Goal: Information Seeking & Learning: Learn about a topic

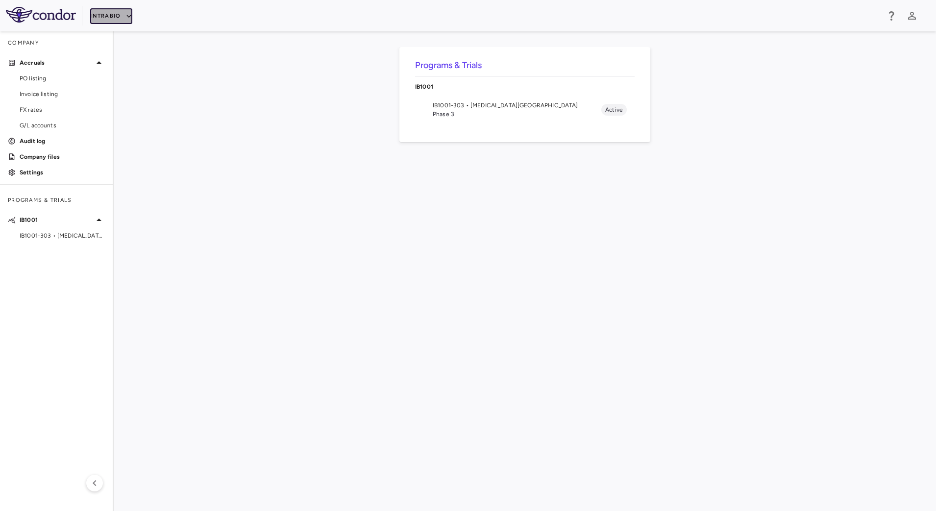
click at [125, 13] on icon "button" at bounding box center [128, 16] width 9 height 9
click at [131, 91] on li "BridgeBio, Inc." at bounding box center [131, 94] width 82 height 15
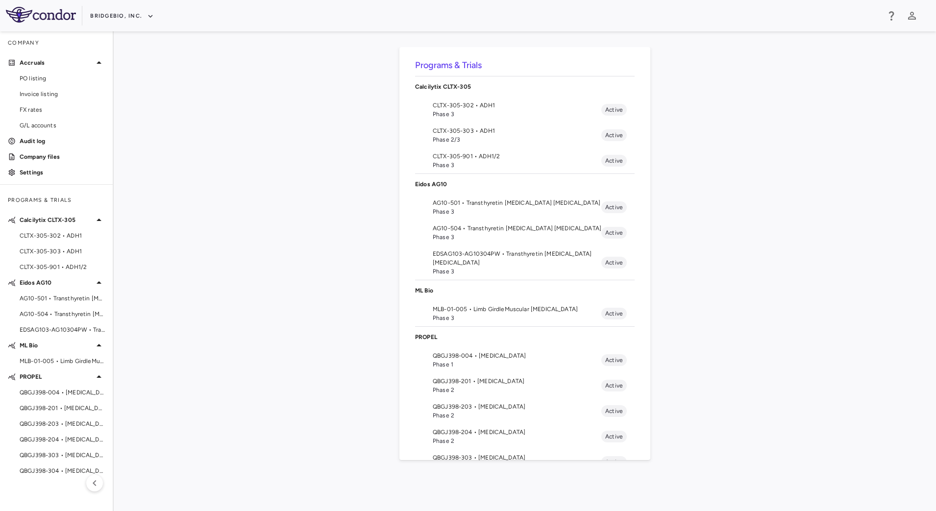
drag, startPoint x: 58, startPoint y: 468, endPoint x: 62, endPoint y: 459, distance: 9.4
click at [58, 468] on span "QBGJ398-304 • [MEDICAL_DATA]" at bounding box center [62, 470] width 85 height 9
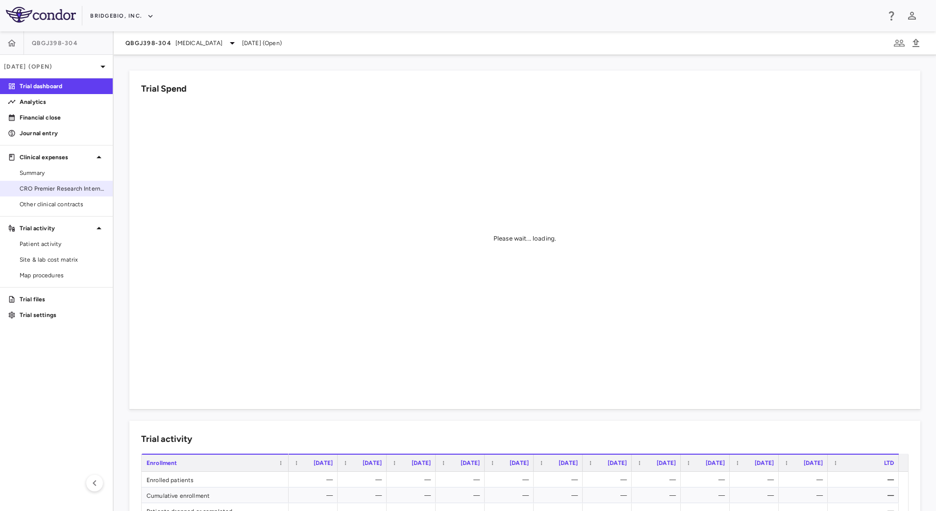
click at [57, 191] on span "CRO Premier Research International LLC" at bounding box center [62, 188] width 85 height 9
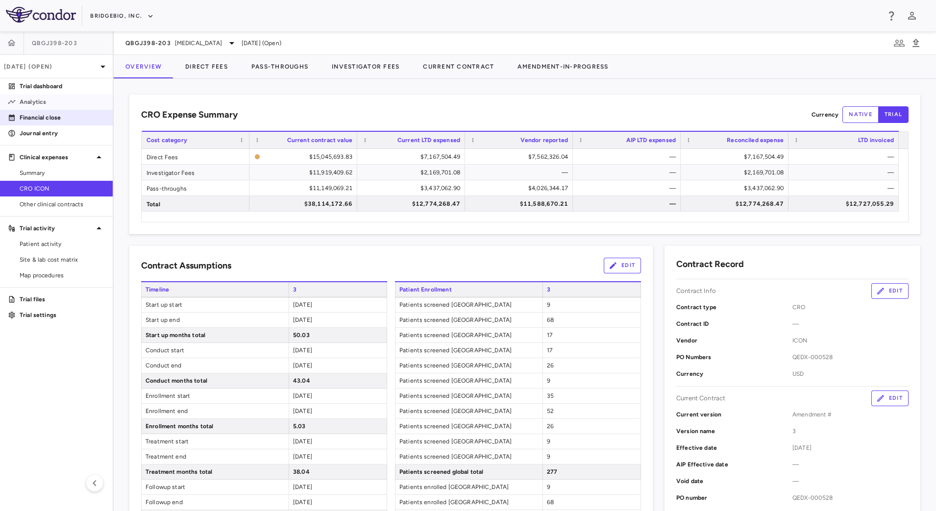
drag, startPoint x: 52, startPoint y: 106, endPoint x: 75, endPoint y: 118, distance: 25.2
click at [52, 106] on link "Analytics" at bounding box center [56, 102] width 113 height 15
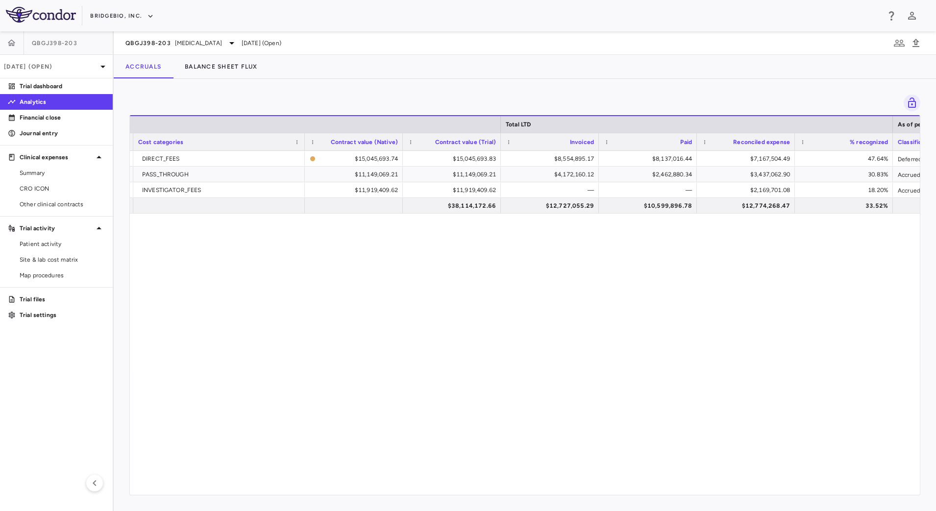
scroll to position [0, 313]
click at [41, 188] on span "CRO ICON" at bounding box center [62, 188] width 85 height 9
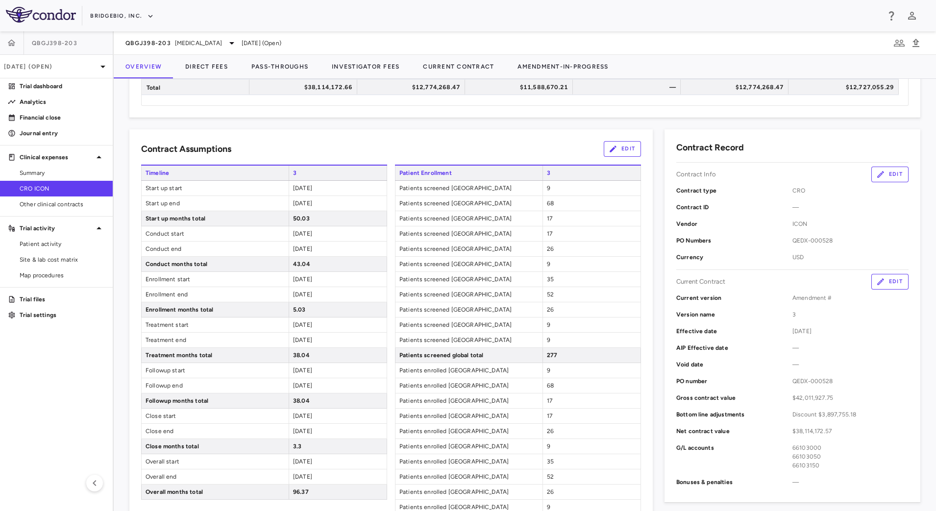
scroll to position [61, 0]
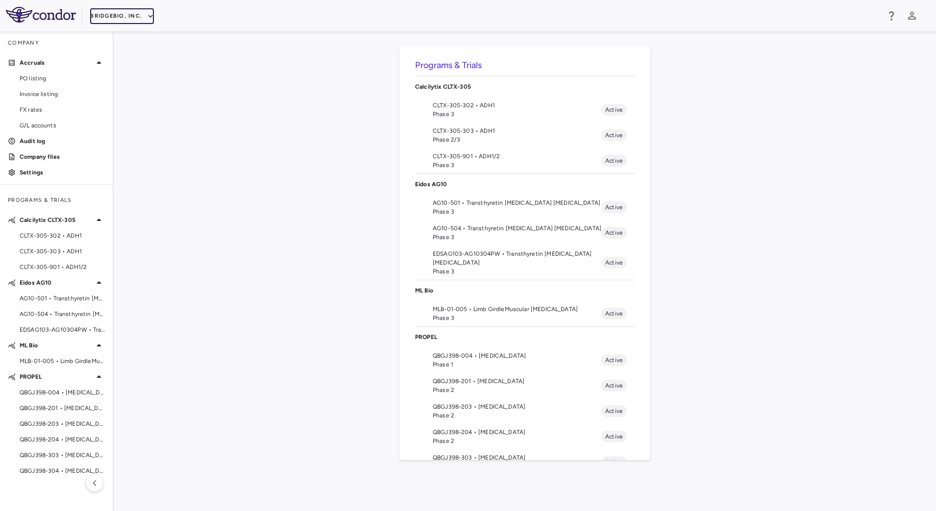
click at [134, 17] on button "BridgeBio, Inc." at bounding box center [122, 16] width 64 height 16
click at [124, 48] on li "Acelyrin - CMC" at bounding box center [131, 50] width 82 height 15
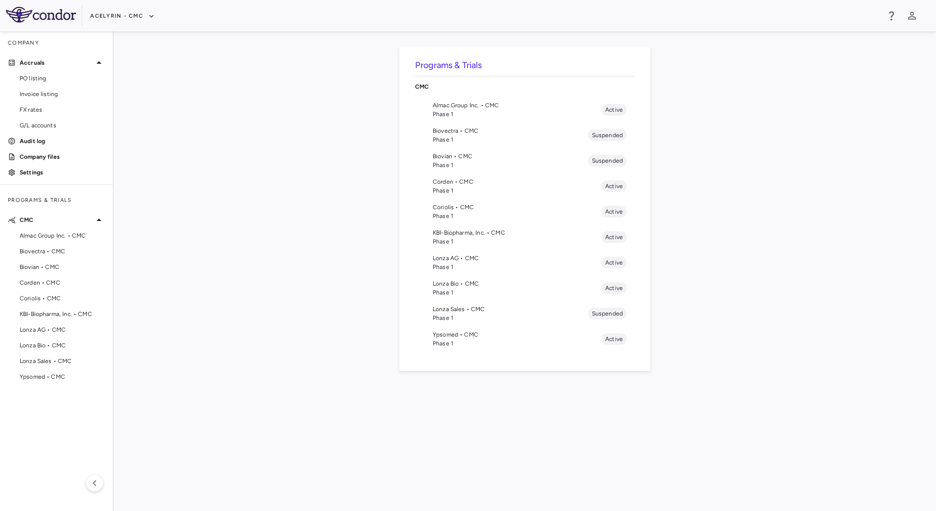
click at [464, 182] on span "Corden • CMC" at bounding box center [517, 181] width 168 height 9
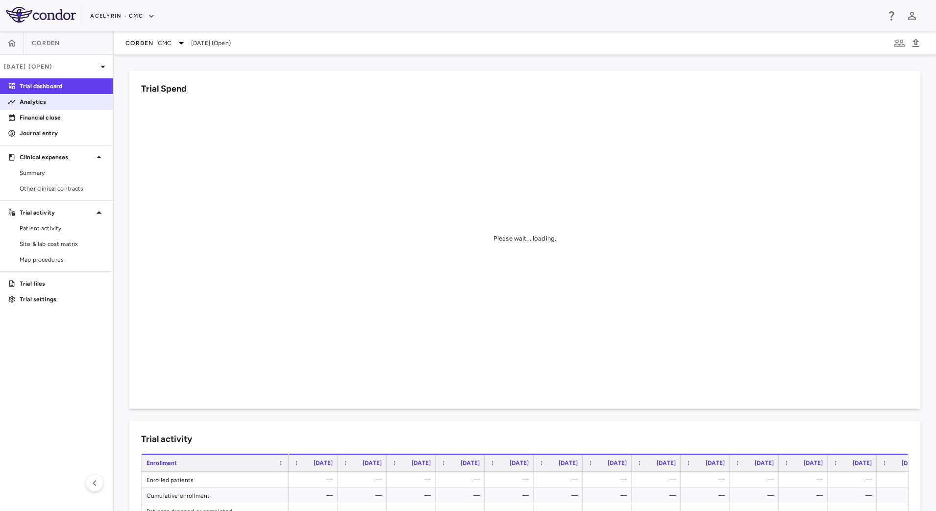
click at [31, 99] on p "Analytics" at bounding box center [62, 101] width 85 height 9
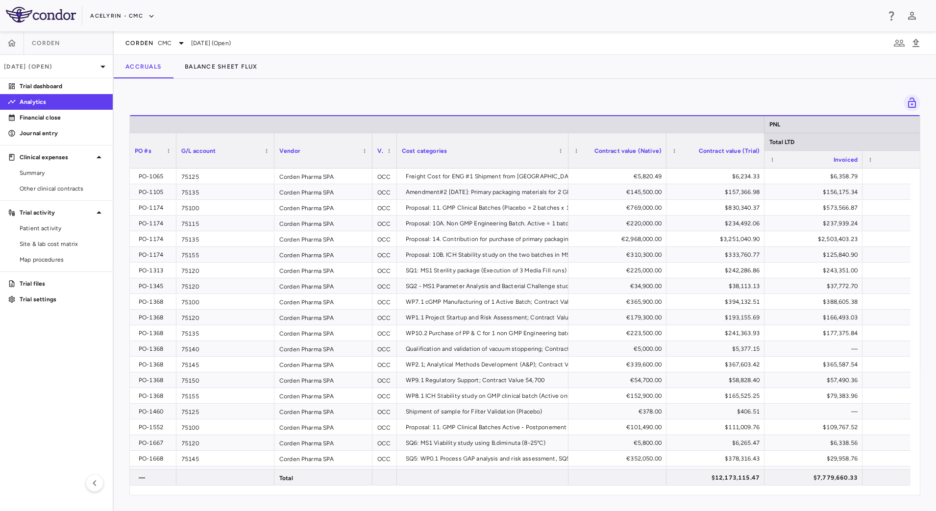
drag, startPoint x: 227, startPoint y: 160, endPoint x: 175, endPoint y: 161, distance: 51.4
click at [174, 161] on div at bounding box center [176, 150] width 4 height 35
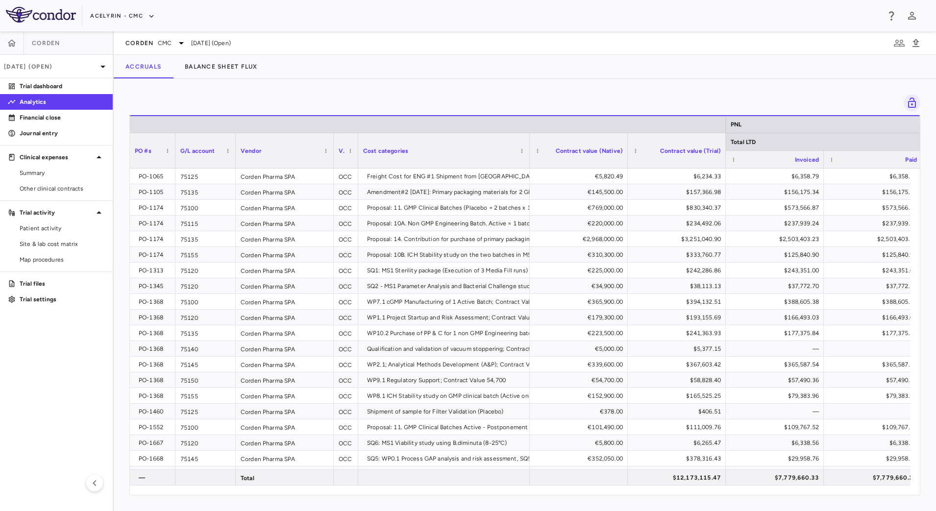
drag, startPoint x: 273, startPoint y: 160, endPoint x: 292, endPoint y: 158, distance: 19.6
click at [235, 158] on div at bounding box center [235, 150] width 4 height 35
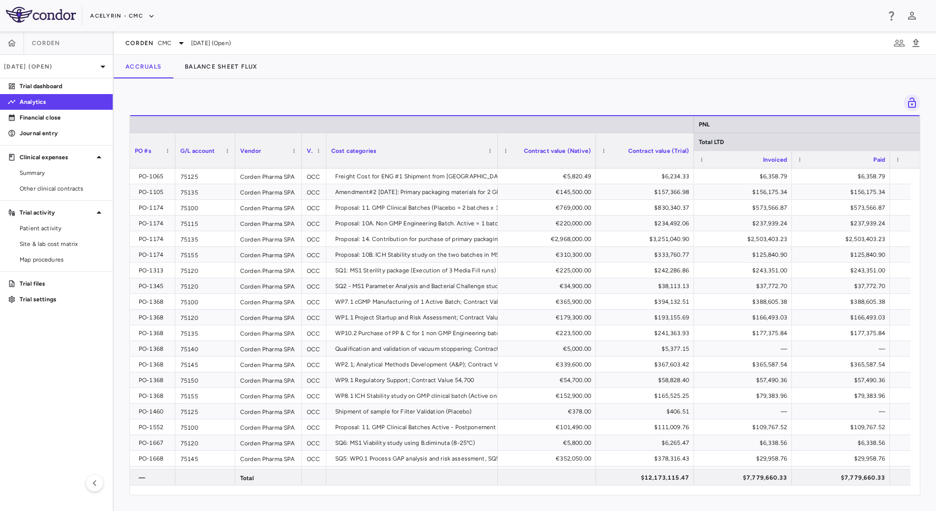
drag, startPoint x: 331, startPoint y: 162, endPoint x: 300, endPoint y: 162, distance: 31.3
click at [300, 162] on div at bounding box center [301, 150] width 4 height 35
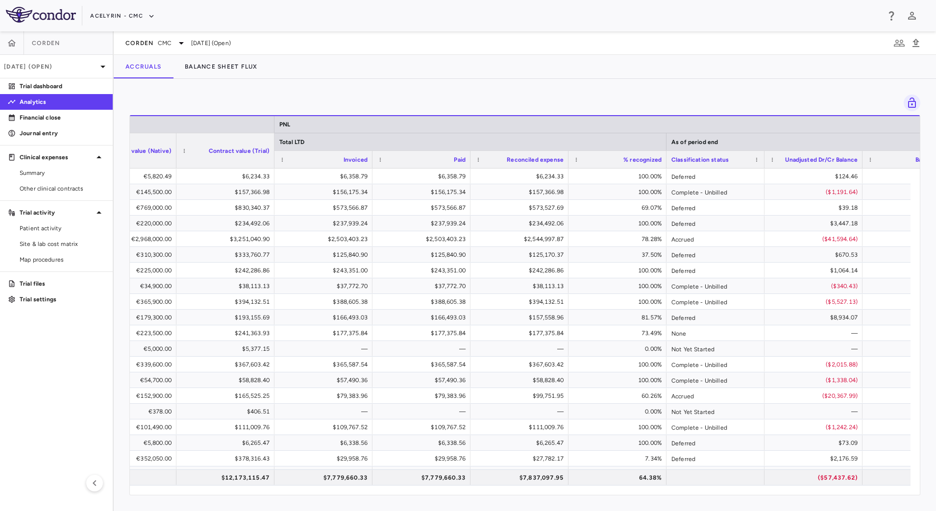
scroll to position [0, 494]
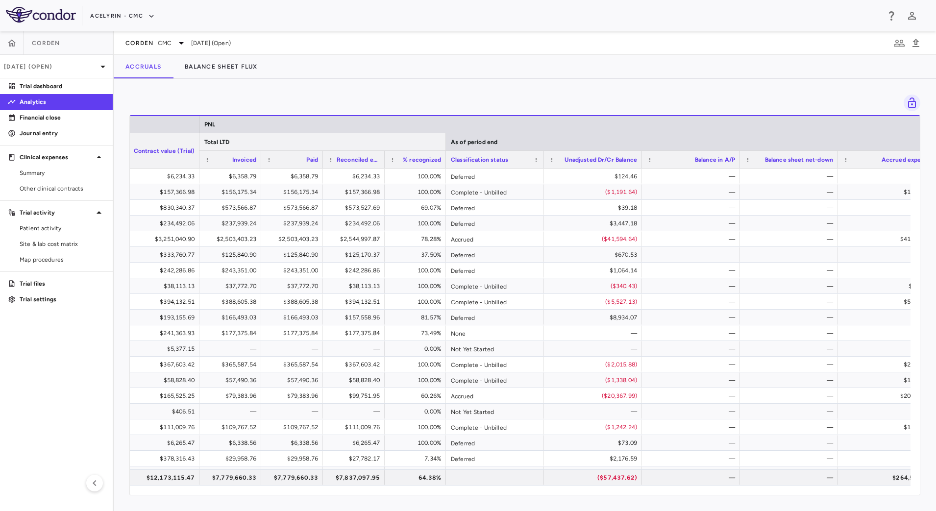
drag, startPoint x: 590, startPoint y: 144, endPoint x: 445, endPoint y: 140, distance: 145.5
click at [445, 140] on div at bounding box center [445, 141] width 4 height 17
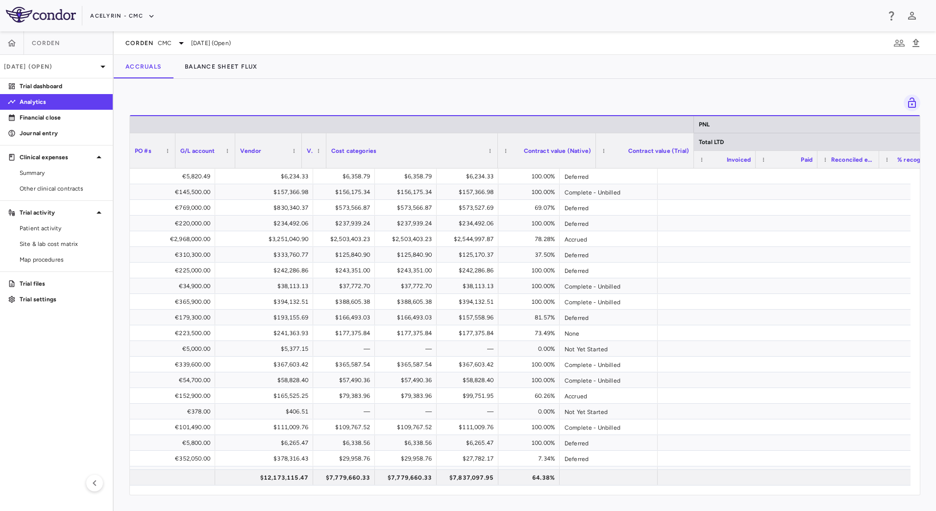
scroll to position [0, 0]
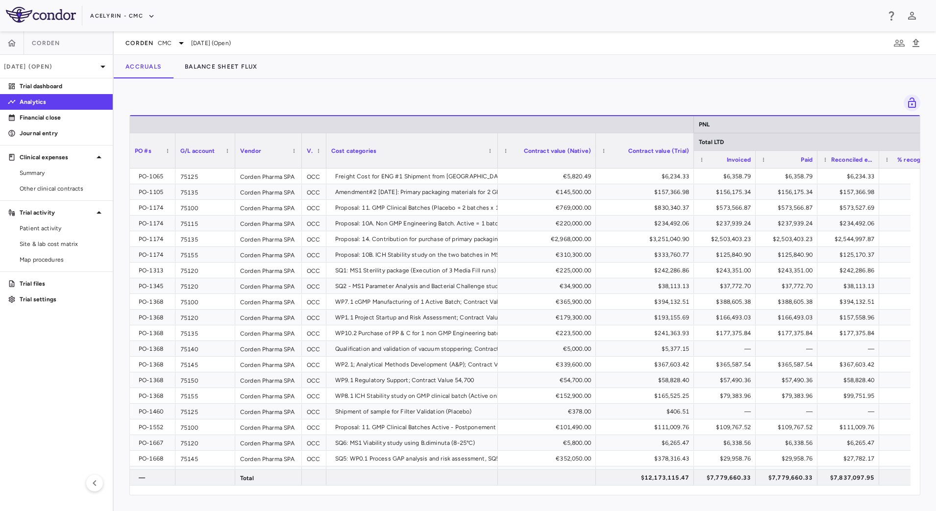
drag, startPoint x: 594, startPoint y: 162, endPoint x: 521, endPoint y: 166, distance: 72.6
click at [593, 166] on div at bounding box center [595, 150] width 4 height 35
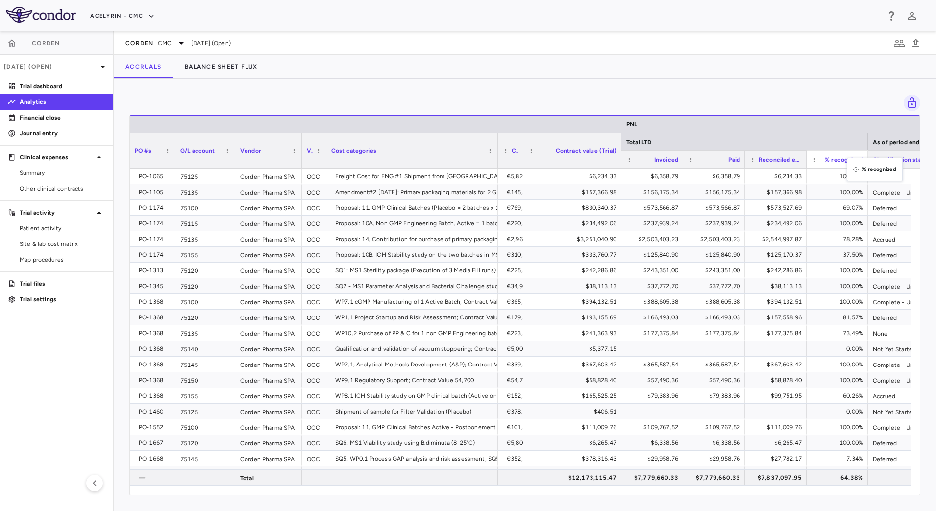
drag, startPoint x: 865, startPoint y: 163, endPoint x: 852, endPoint y: 164, distance: 12.8
click at [864, 164] on div at bounding box center [865, 159] width 4 height 17
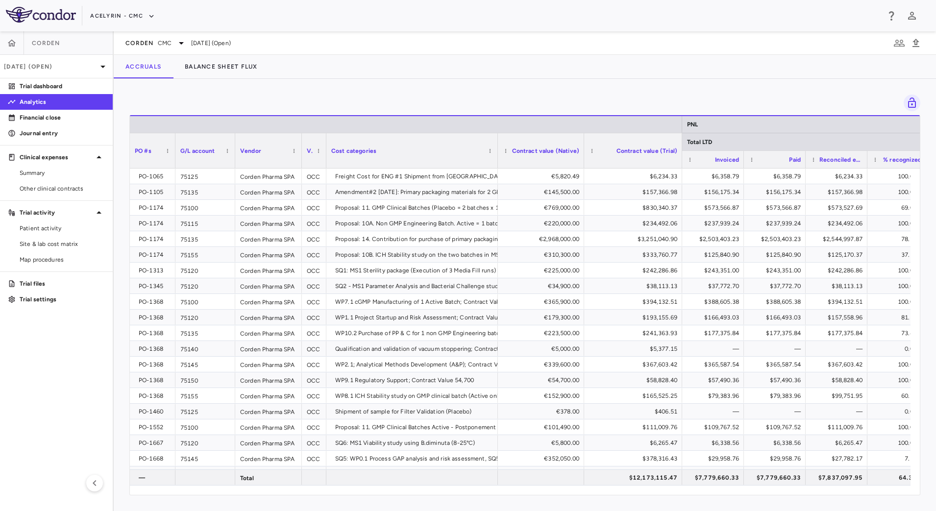
drag, startPoint x: 522, startPoint y: 160, endPoint x: 583, endPoint y: 164, distance: 60.9
click at [583, 164] on div at bounding box center [583, 150] width 4 height 35
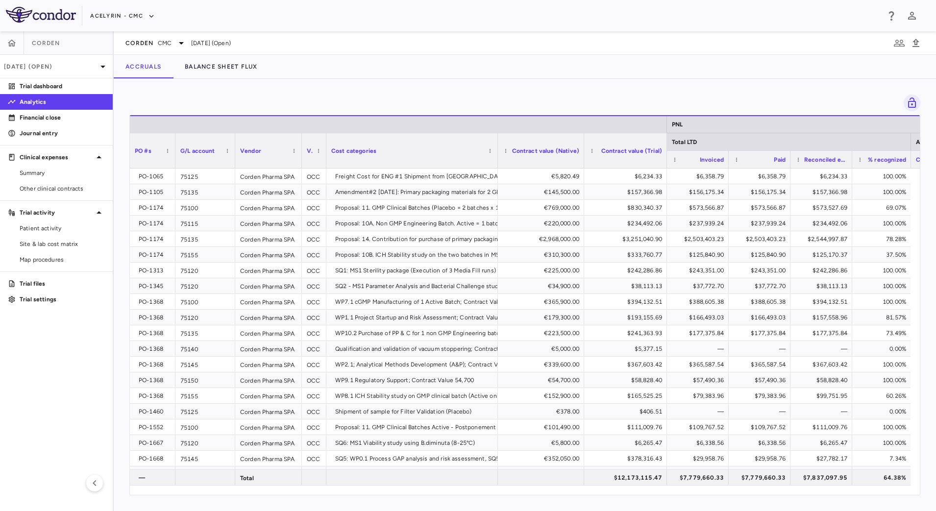
drag, startPoint x: 680, startPoint y: 160, endPoint x: 665, endPoint y: 159, distance: 15.2
click at [665, 159] on div at bounding box center [666, 150] width 4 height 35
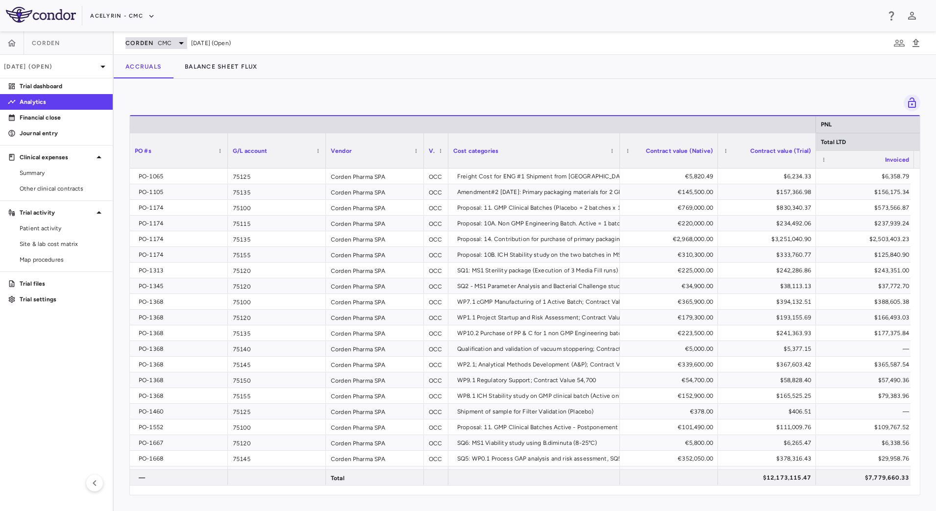
click at [155, 43] on div "Corden CMC" at bounding box center [156, 43] width 62 height 12
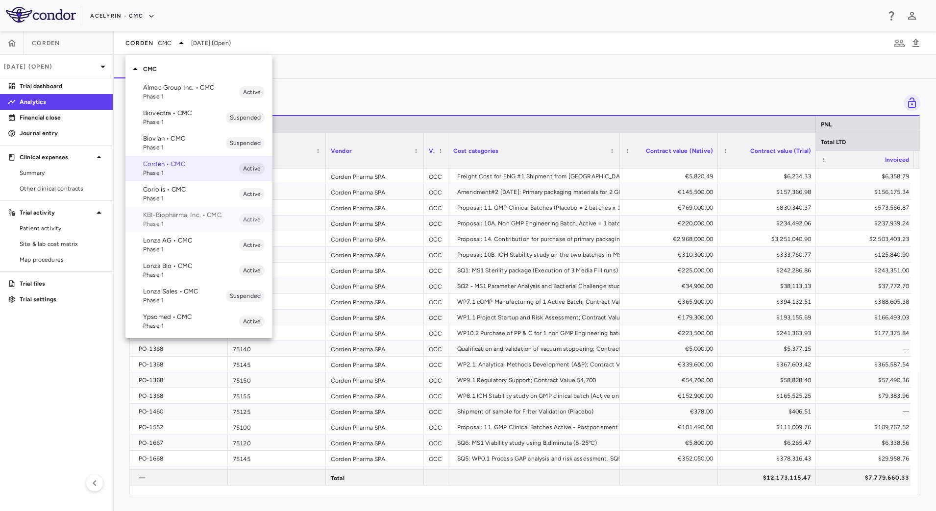
click at [189, 218] on p "KBI-Biopharma, Inc. • CMC" at bounding box center [191, 215] width 96 height 9
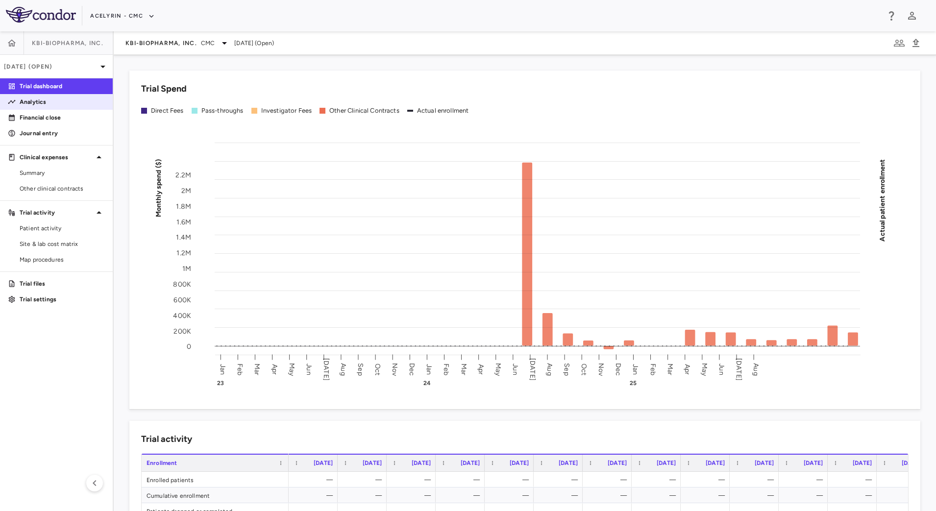
click at [40, 104] on p "Analytics" at bounding box center [62, 101] width 85 height 9
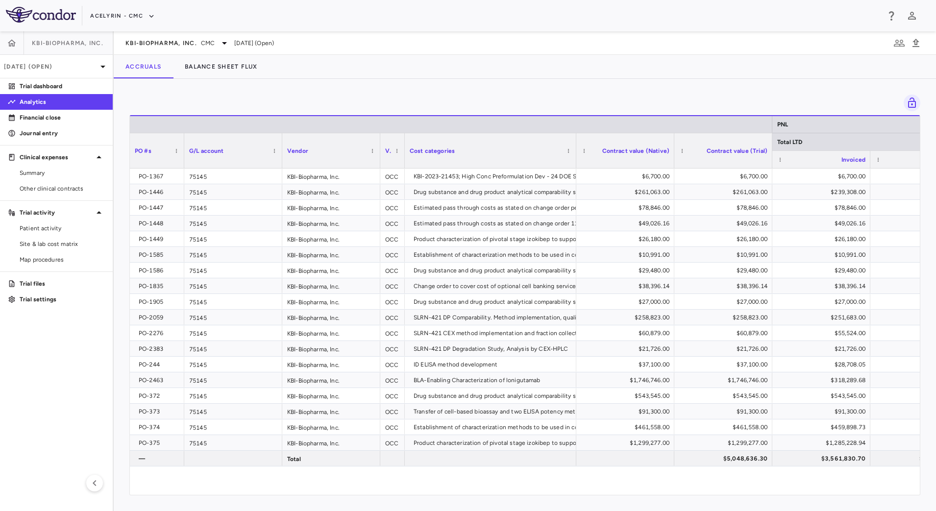
drag, startPoint x: 227, startPoint y: 160, endPoint x: 175, endPoint y: 160, distance: 51.4
click at [182, 160] on div at bounding box center [184, 150] width 4 height 35
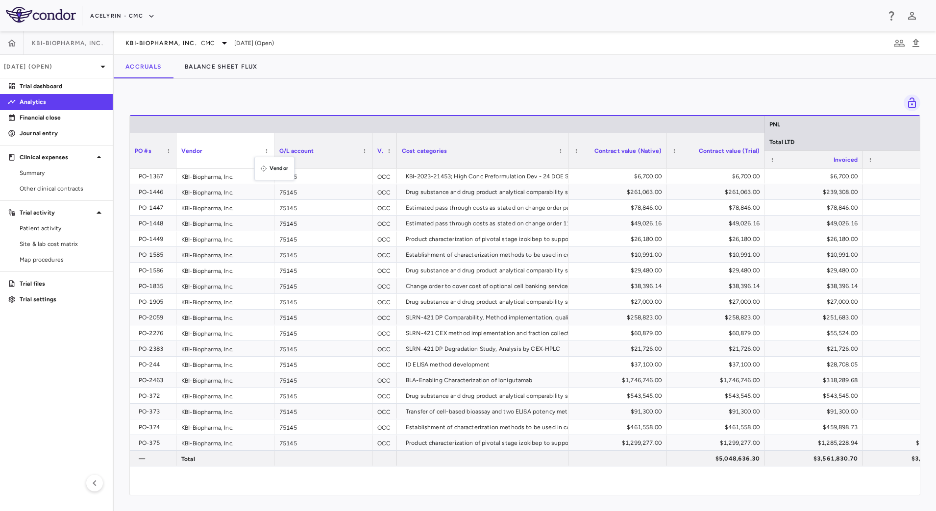
drag, startPoint x: 274, startPoint y: 163, endPoint x: 259, endPoint y: 163, distance: 15.7
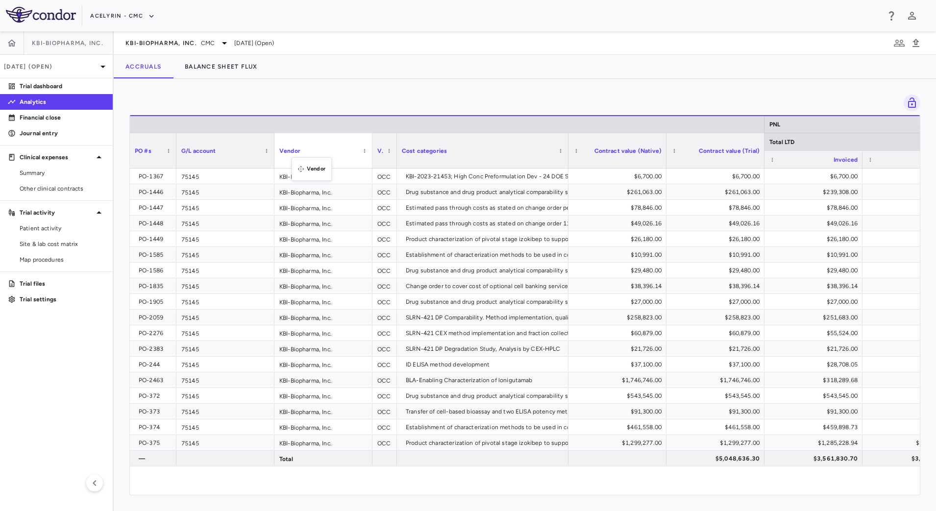
drag, startPoint x: 253, startPoint y: 163, endPoint x: 296, endPoint y: 163, distance: 43.1
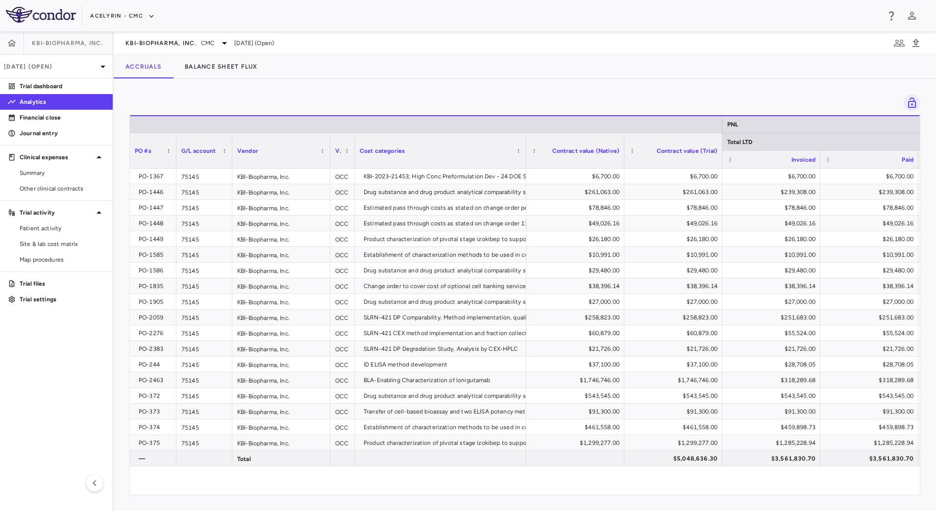
drag, startPoint x: 273, startPoint y: 161, endPoint x: 231, endPoint y: 160, distance: 42.1
click at [231, 160] on div at bounding box center [232, 150] width 4 height 35
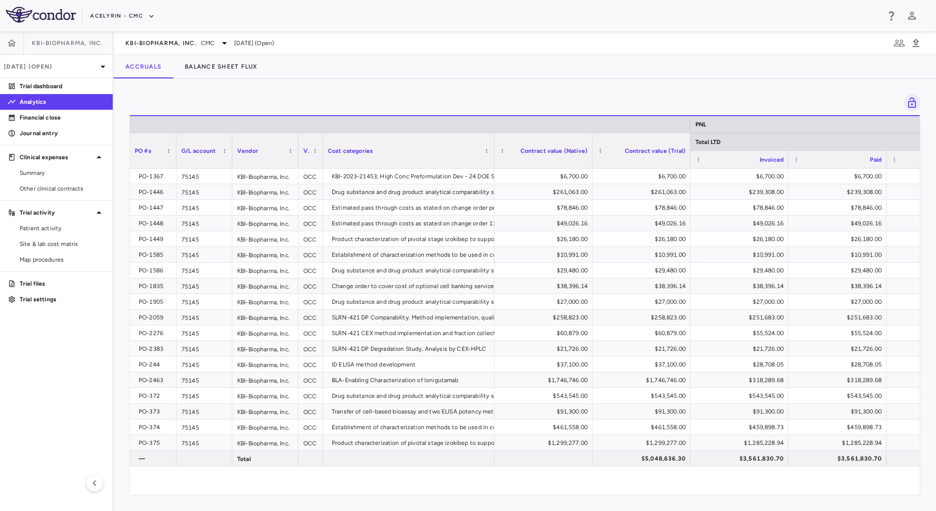
drag, startPoint x: 328, startPoint y: 165, endPoint x: 295, endPoint y: 162, distance: 32.9
click at [296, 162] on div at bounding box center [298, 150] width 4 height 35
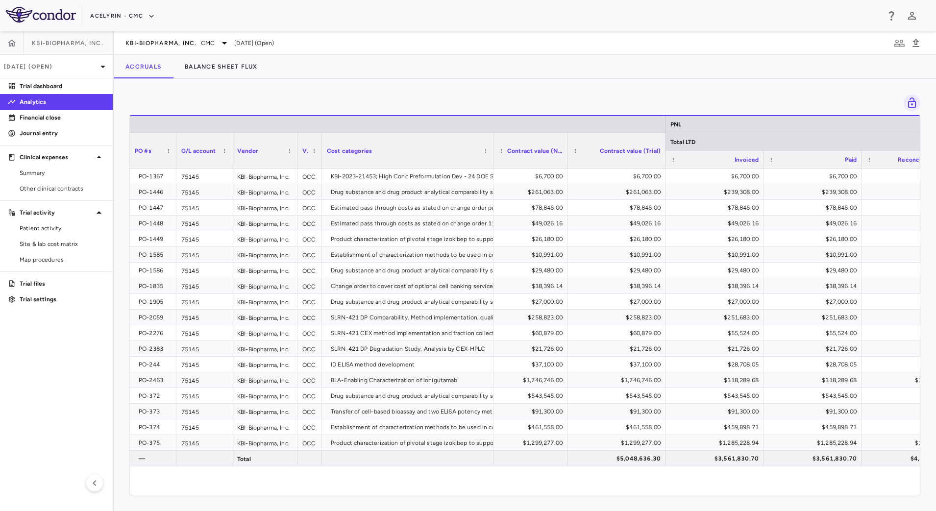
drag, startPoint x: 589, startPoint y: 162, endPoint x: 565, endPoint y: 163, distance: 24.0
click at [565, 163] on div at bounding box center [567, 150] width 4 height 35
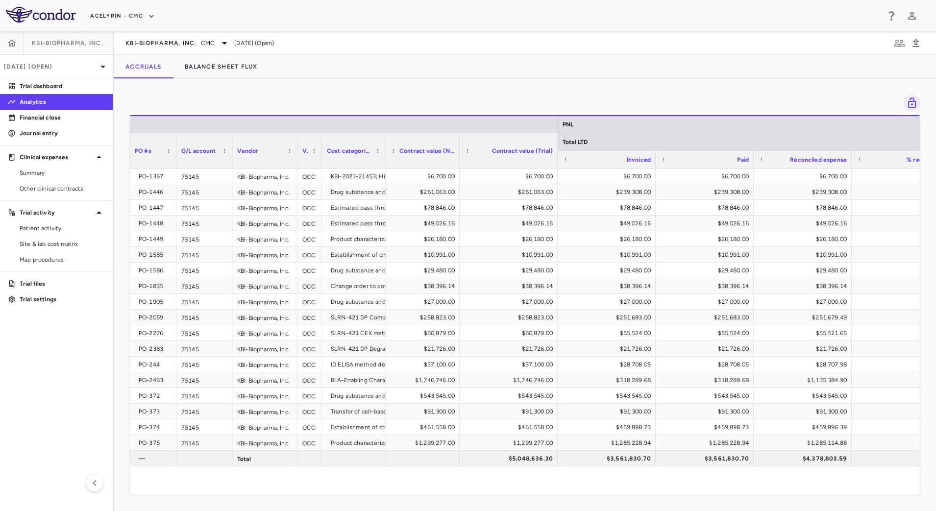
drag, startPoint x: 491, startPoint y: 162, endPoint x: 364, endPoint y: 163, distance: 127.4
click at [383, 163] on div at bounding box center [385, 150] width 4 height 35
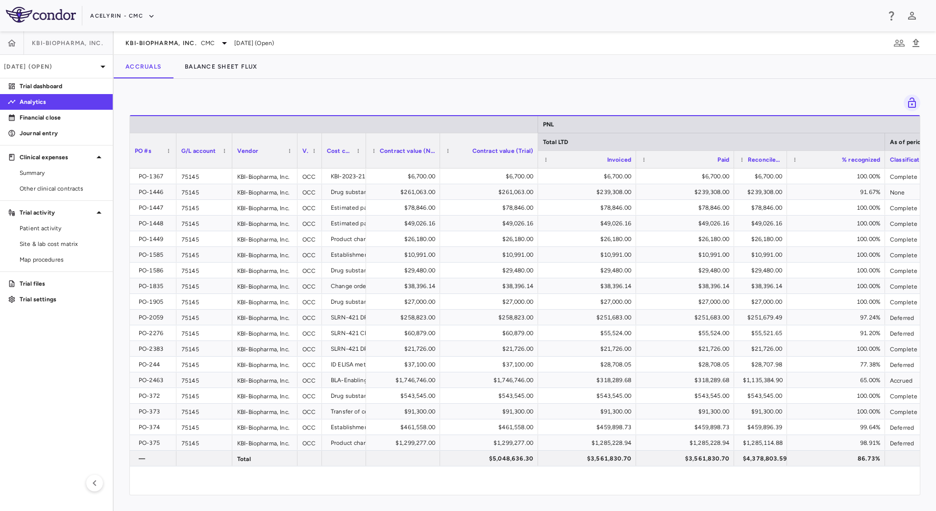
drag, startPoint x: 829, startPoint y: 163, endPoint x: 776, endPoint y: 166, distance: 53.0
click at [784, 164] on div at bounding box center [786, 159] width 4 height 17
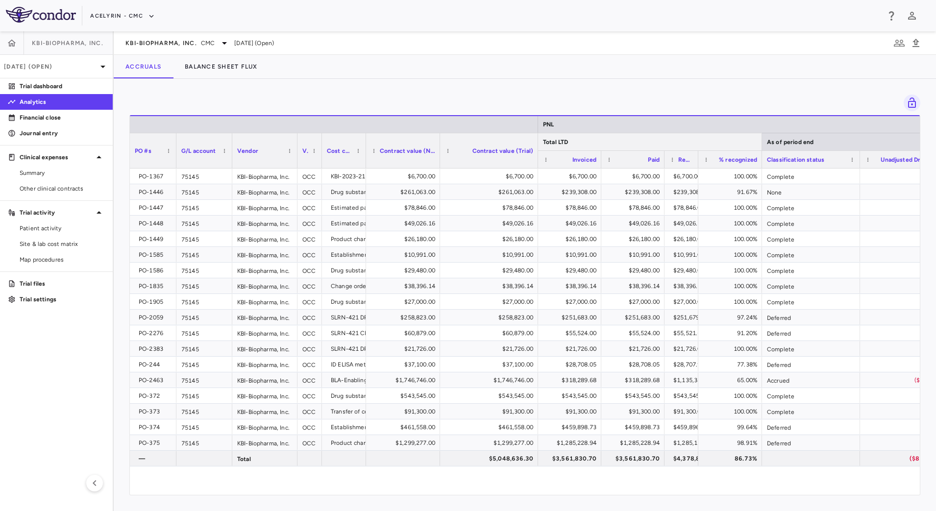
drag, startPoint x: 883, startPoint y: 145, endPoint x: 752, endPoint y: 144, distance: 130.3
click at [759, 144] on div at bounding box center [761, 141] width 4 height 17
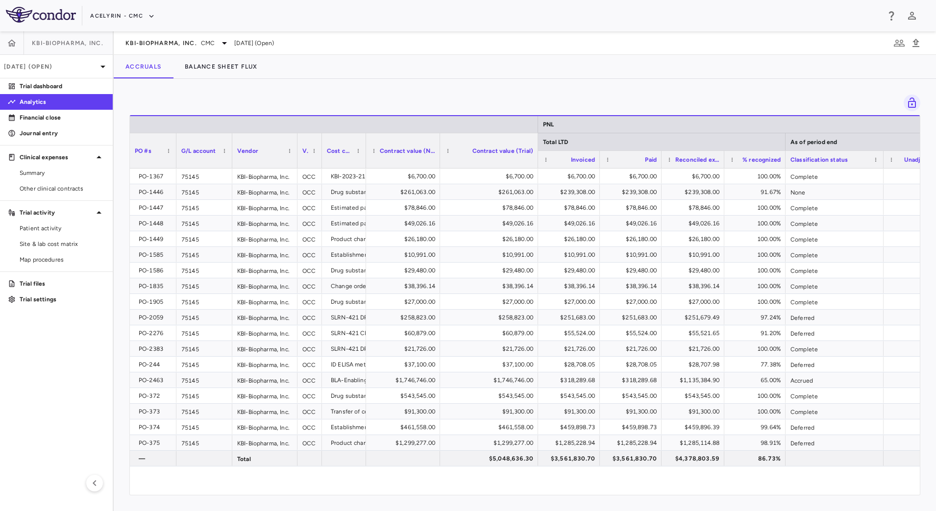
drag, startPoint x: 694, startPoint y: 164, endPoint x: 740, endPoint y: 167, distance: 46.2
click at [725, 167] on div at bounding box center [723, 159] width 4 height 17
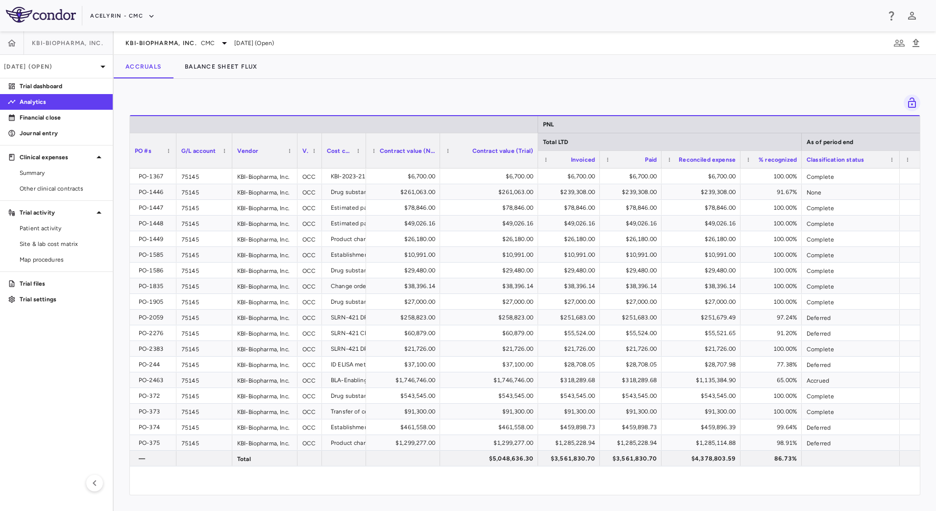
click at [84, 355] on aside "KBI-Biopharma, Inc. Aug 2025 (Open) Trial dashboard Analytics Financial close J…" at bounding box center [57, 271] width 114 height 480
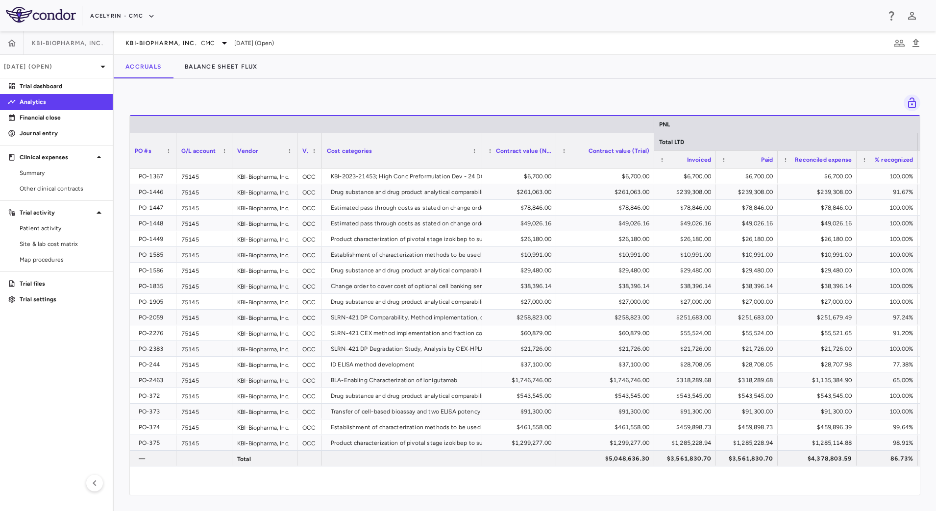
drag, startPoint x: 365, startPoint y: 158, endPoint x: 481, endPoint y: 172, distance: 117.0
click at [481, 172] on div "PNL Total LTD As of period end PO #s G/L account Vendor" at bounding box center [525, 305] width 790 height 380
click at [163, 45] on span "KBI-Biopharma, Inc." at bounding box center [161, 43] width 72 height 8
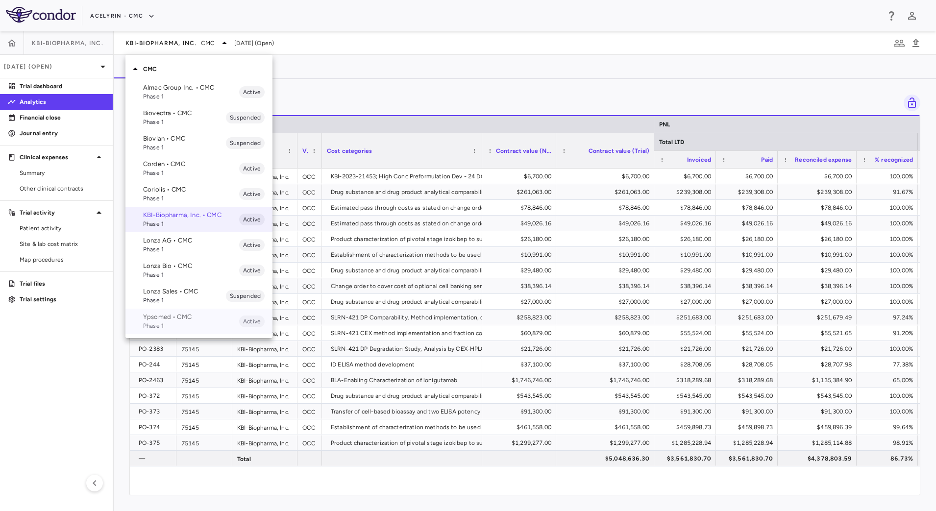
click at [159, 321] on span "Phase 1" at bounding box center [191, 325] width 96 height 9
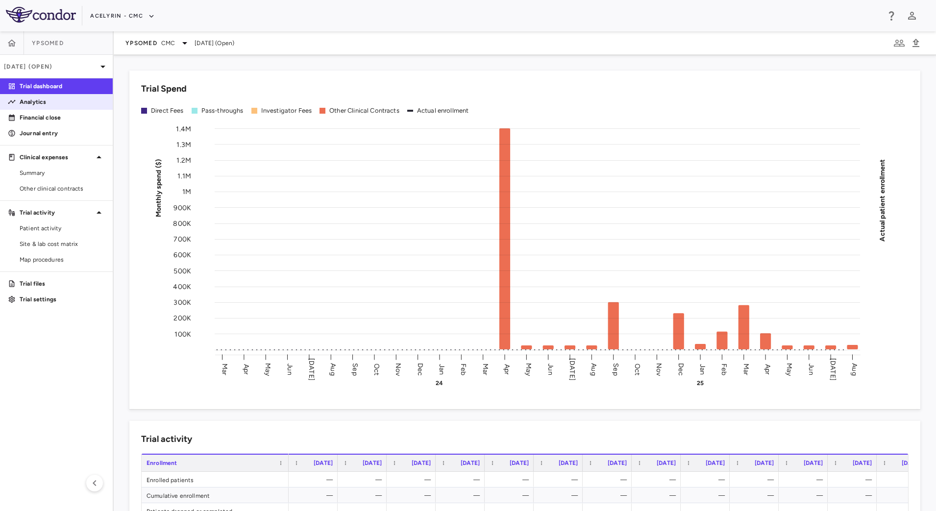
click at [50, 101] on p "Analytics" at bounding box center [62, 101] width 85 height 9
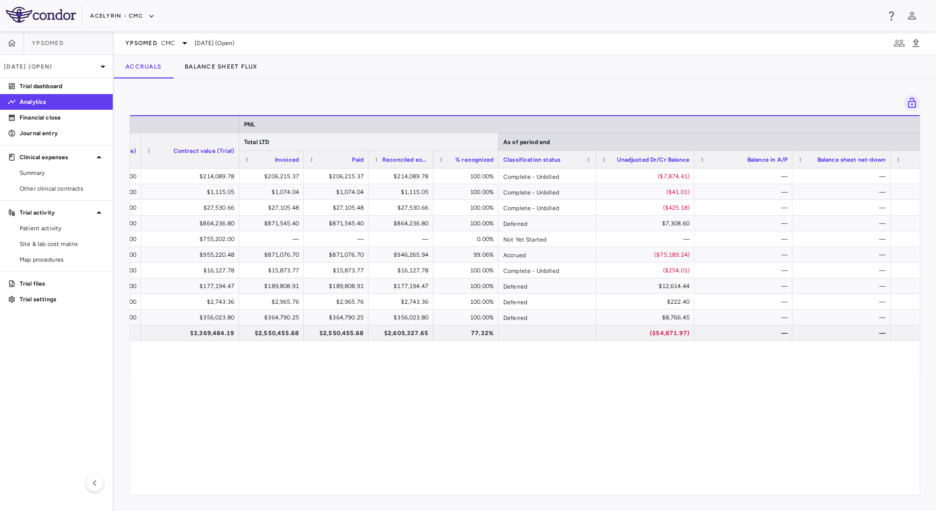
drag, startPoint x: 631, startPoint y: 144, endPoint x: 476, endPoint y: 135, distance: 155.5
click at [496, 135] on div at bounding box center [498, 141] width 4 height 17
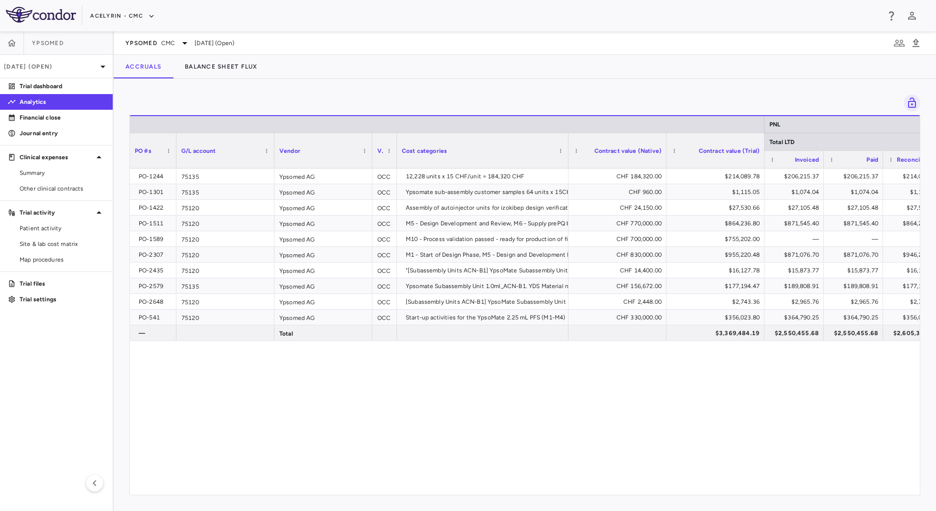
drag, startPoint x: 226, startPoint y: 158, endPoint x: 173, endPoint y: 154, distance: 53.1
click at [174, 154] on div at bounding box center [176, 150] width 4 height 35
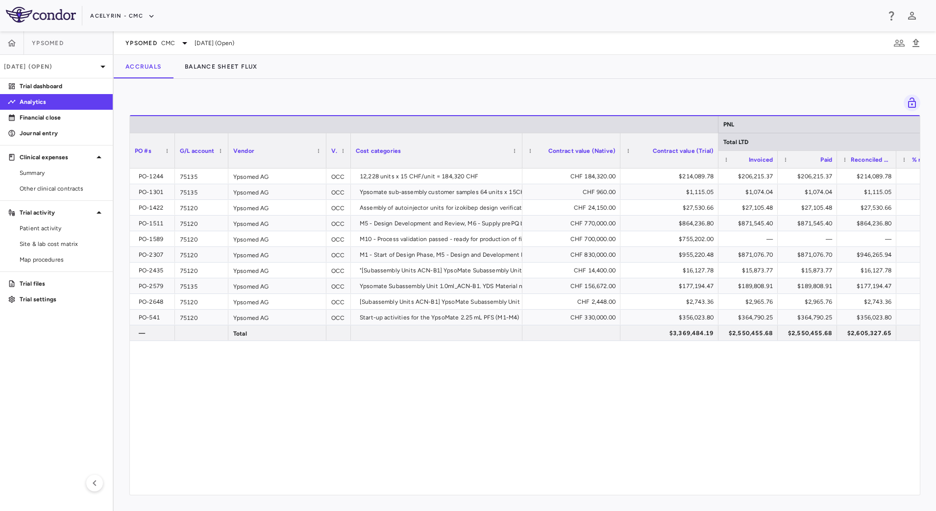
drag, startPoint x: 272, startPoint y: 160, endPoint x: 227, endPoint y: 162, distance: 44.6
click at [227, 162] on div at bounding box center [228, 150] width 4 height 35
drag, startPoint x: 326, startPoint y: 162, endPoint x: 297, endPoint y: 162, distance: 28.4
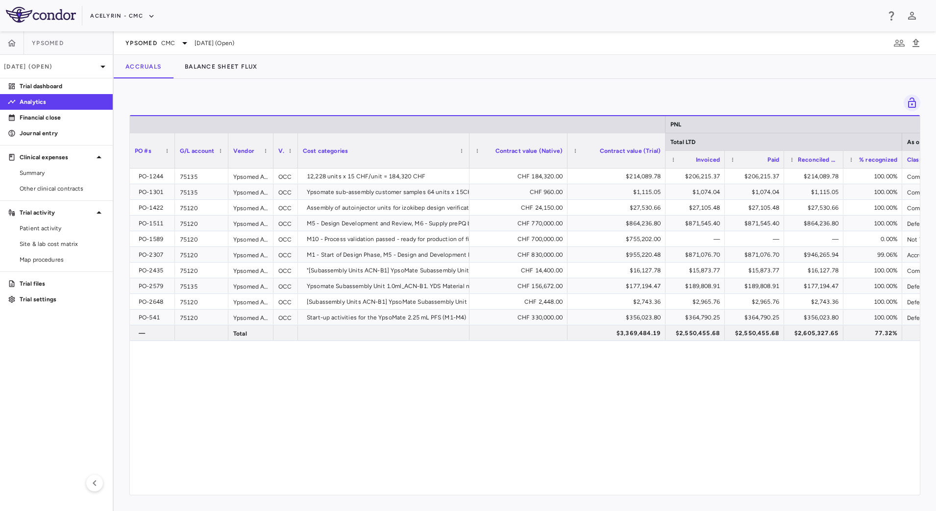
drag, startPoint x: 325, startPoint y: 163, endPoint x: 272, endPoint y: 162, distance: 52.9
click at [272, 162] on div at bounding box center [273, 150] width 4 height 35
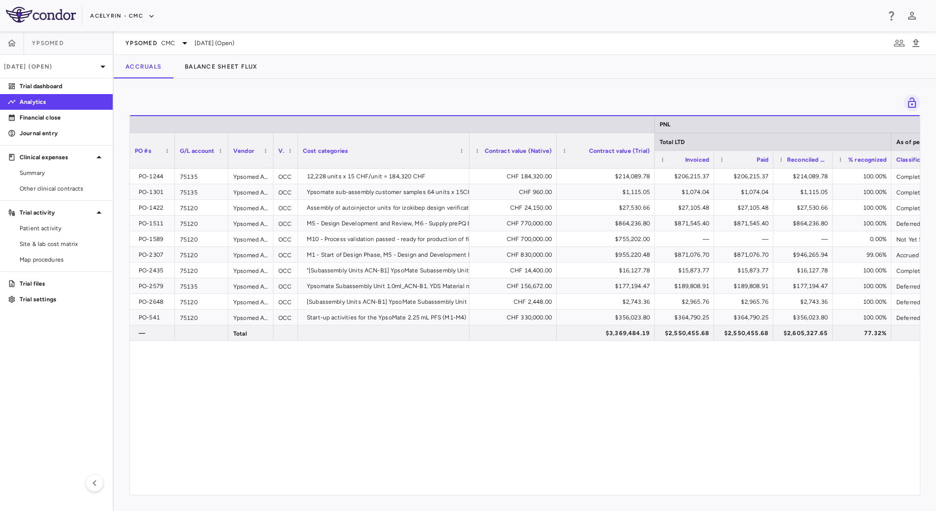
drag, startPoint x: 565, startPoint y: 163, endPoint x: 554, endPoint y: 163, distance: 10.8
click at [554, 163] on div at bounding box center [556, 150] width 4 height 35
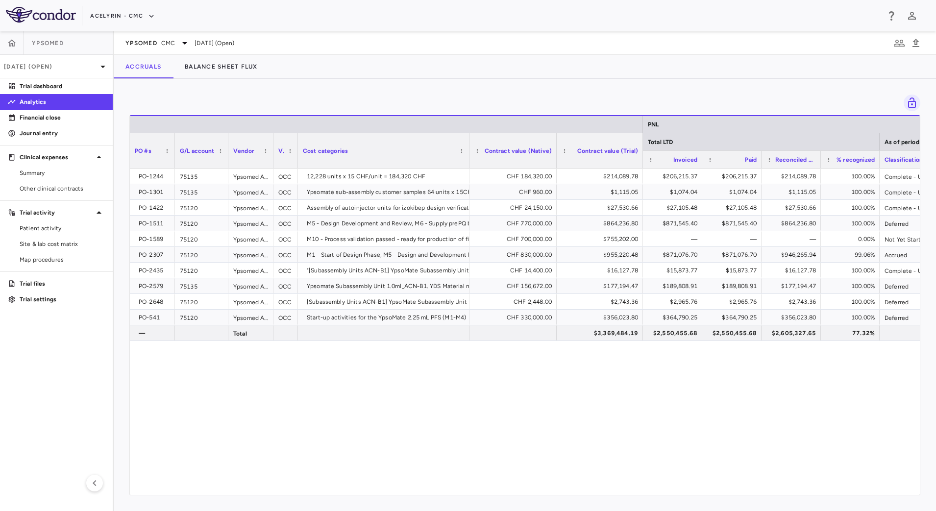
drag, startPoint x: 654, startPoint y: 159, endPoint x: 642, endPoint y: 164, distance: 12.7
click at [642, 164] on div at bounding box center [642, 150] width 4 height 35
click at [670, 336] on div "$2,550,455.68" at bounding box center [674, 333] width 46 height 16
click at [152, 44] on span "Ypsomed" at bounding box center [141, 43] width 32 height 8
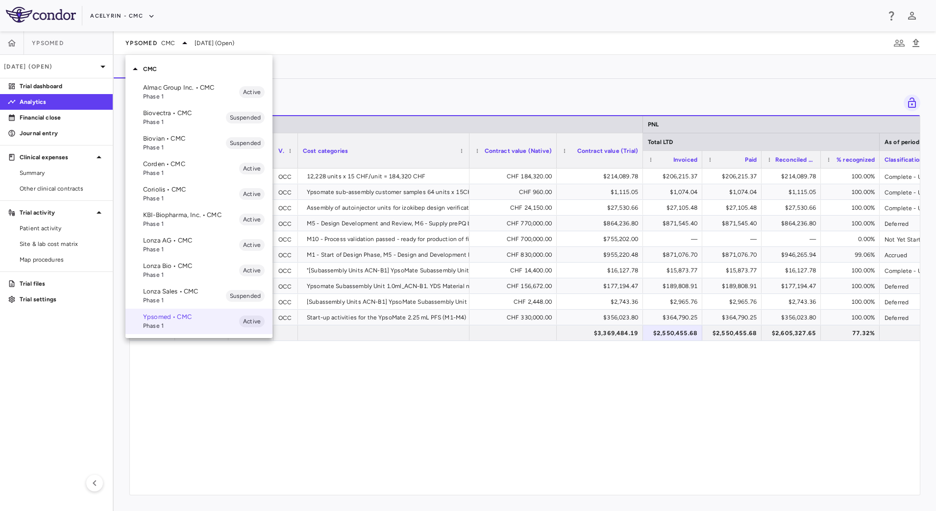
click at [175, 243] on p "Lonza AG • CMC" at bounding box center [191, 240] width 96 height 9
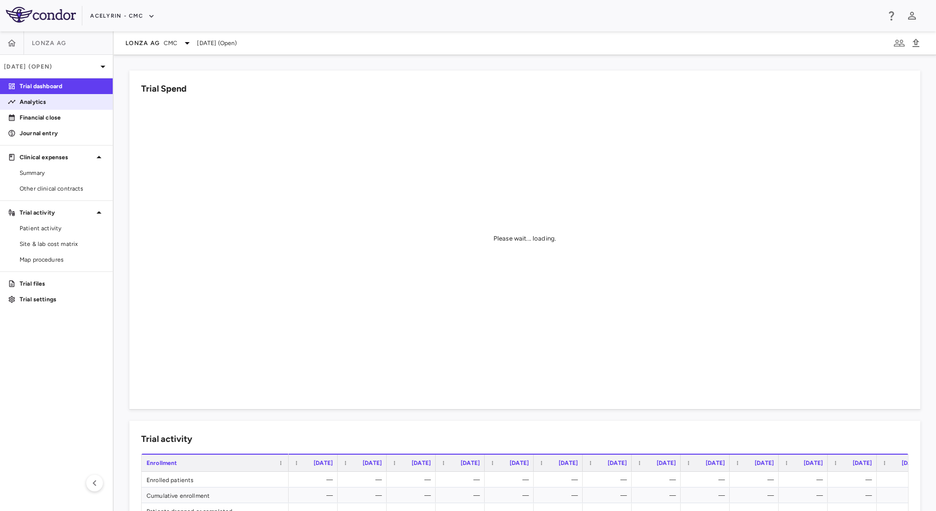
drag, startPoint x: 44, startPoint y: 103, endPoint x: 59, endPoint y: 107, distance: 15.7
click at [44, 103] on p "Analytics" at bounding box center [62, 101] width 85 height 9
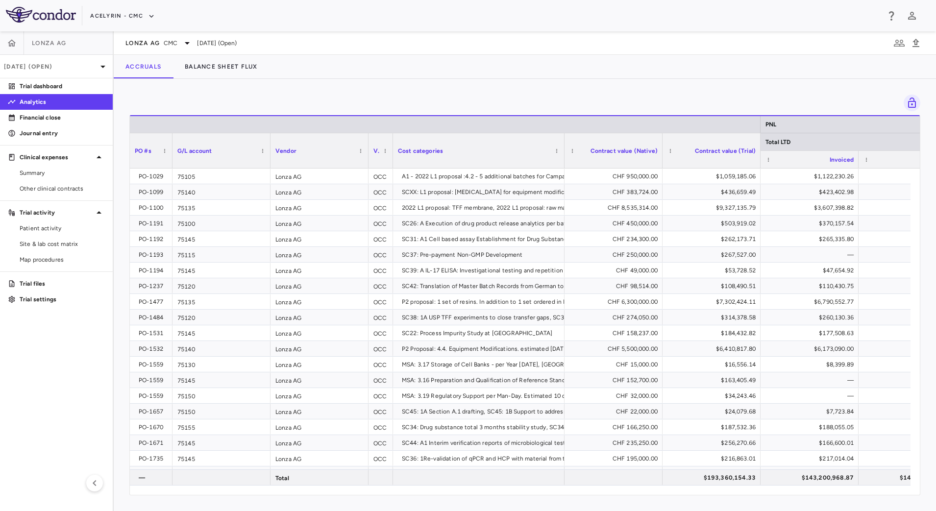
drag, startPoint x: 227, startPoint y: 161, endPoint x: 172, endPoint y: 161, distance: 55.3
click at [172, 161] on div at bounding box center [172, 150] width 4 height 35
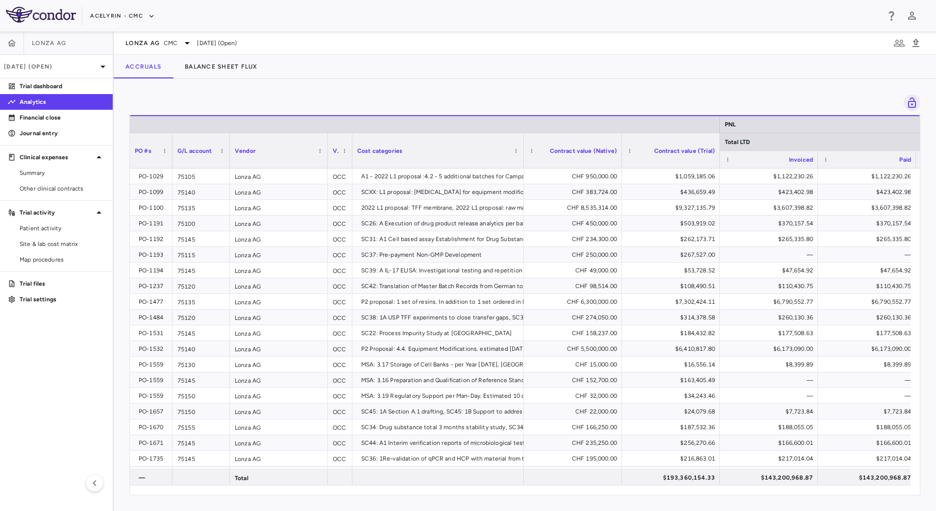
drag, startPoint x: 269, startPoint y: 161, endPoint x: 228, endPoint y: 167, distance: 41.1
click at [228, 167] on div at bounding box center [229, 150] width 4 height 35
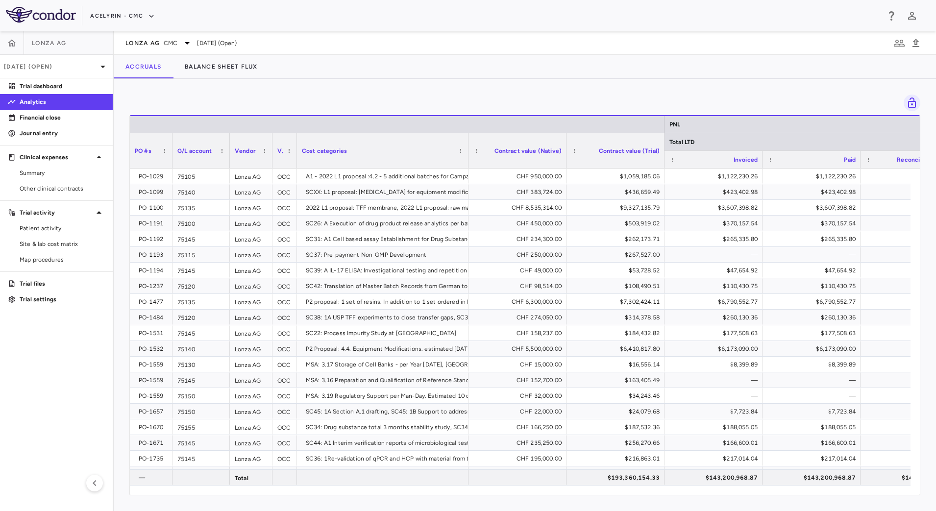
drag, startPoint x: 326, startPoint y: 163, endPoint x: 270, endPoint y: 162, distance: 55.4
click at [270, 162] on div at bounding box center [272, 150] width 4 height 35
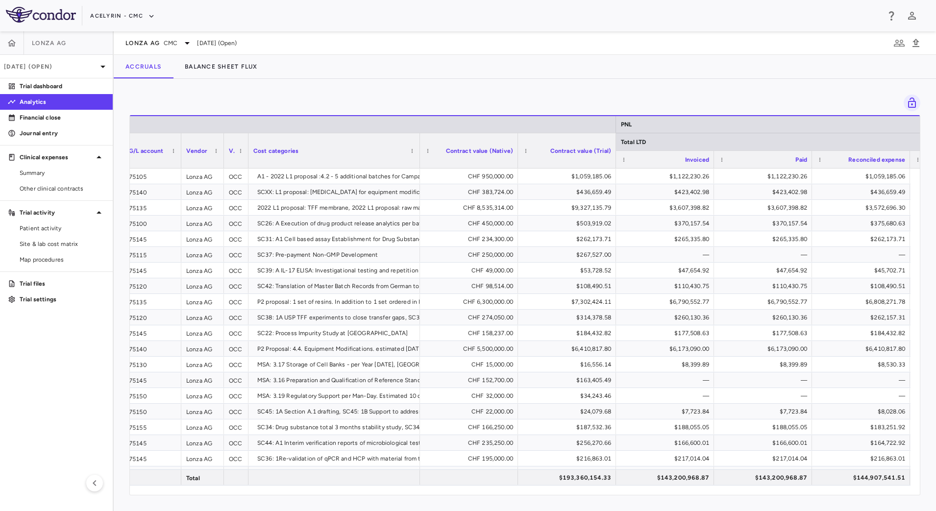
scroll to position [0, 96]
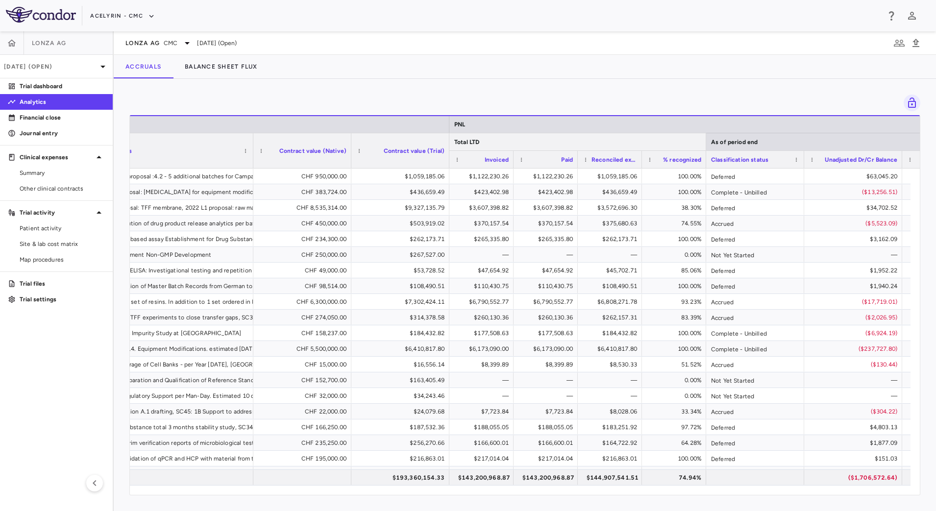
drag, startPoint x: 839, startPoint y: 140, endPoint x: 703, endPoint y: 140, distance: 135.2
click at [703, 140] on div at bounding box center [705, 141] width 4 height 17
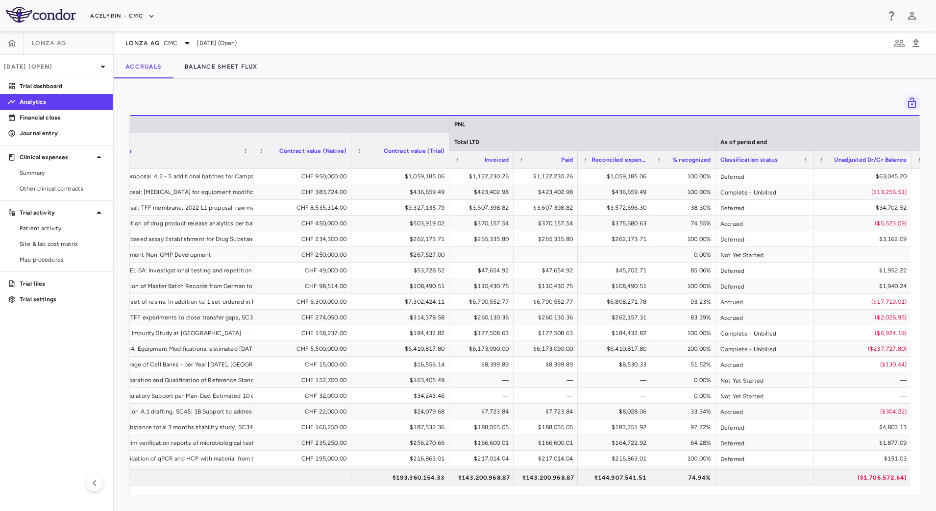
drag, startPoint x: 640, startPoint y: 165, endPoint x: 649, endPoint y: 168, distance: 9.8
click at [649, 168] on div at bounding box center [651, 159] width 4 height 17
drag, startPoint x: 650, startPoint y: 165, endPoint x: 628, endPoint y: 168, distance: 22.4
click at [655, 166] on div at bounding box center [656, 159] width 4 height 17
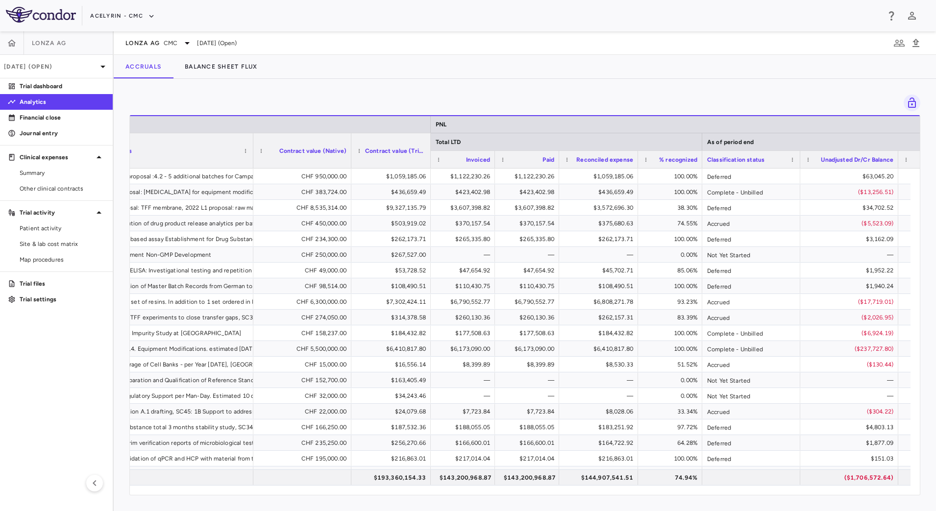
drag, startPoint x: 448, startPoint y: 141, endPoint x: 429, endPoint y: 140, distance: 18.7
click at [429, 140] on div at bounding box center [430, 150] width 4 height 35
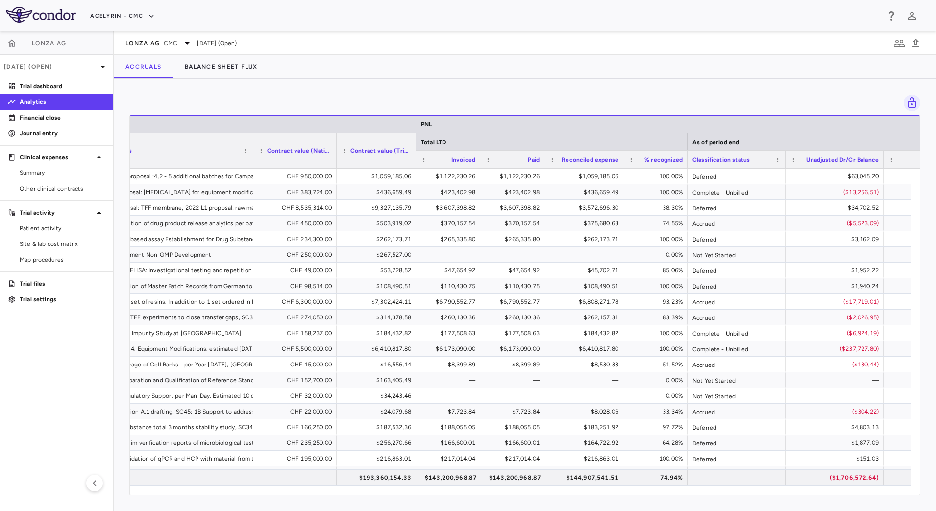
drag, startPoint x: 350, startPoint y: 137, endPoint x: 336, endPoint y: 139, distance: 14.8
click at [336, 139] on div at bounding box center [336, 150] width 4 height 35
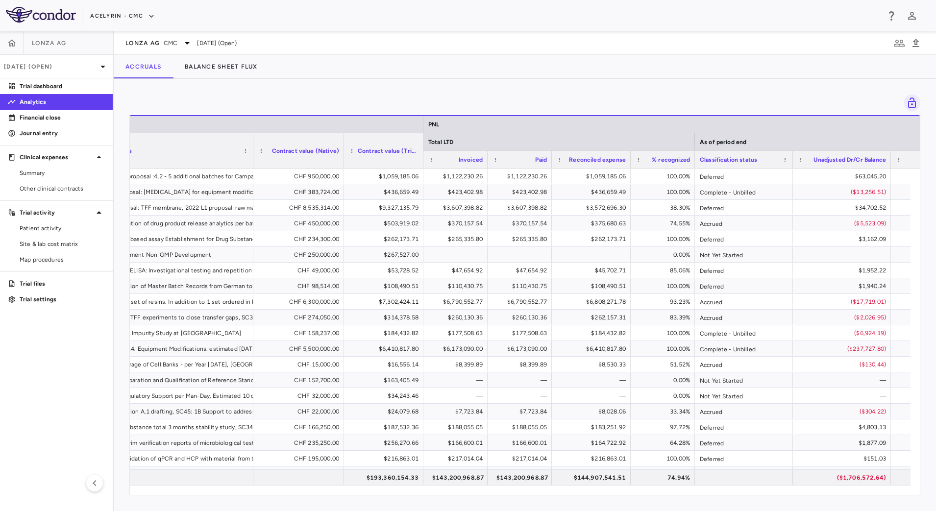
drag, startPoint x: 336, startPoint y: 139, endPoint x: 343, endPoint y: 141, distance: 7.7
click at [343, 141] on div at bounding box center [343, 150] width 4 height 35
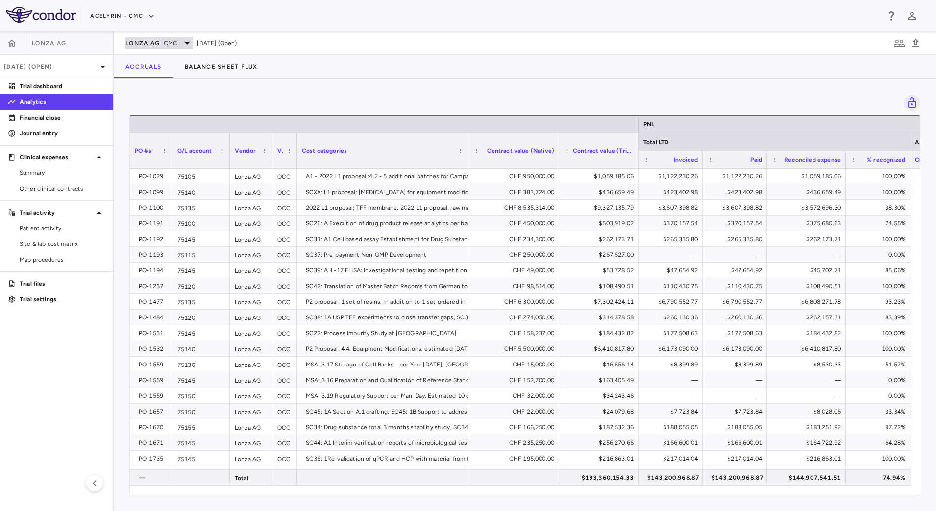
click at [166, 45] on span "CMC" at bounding box center [171, 43] width 14 height 9
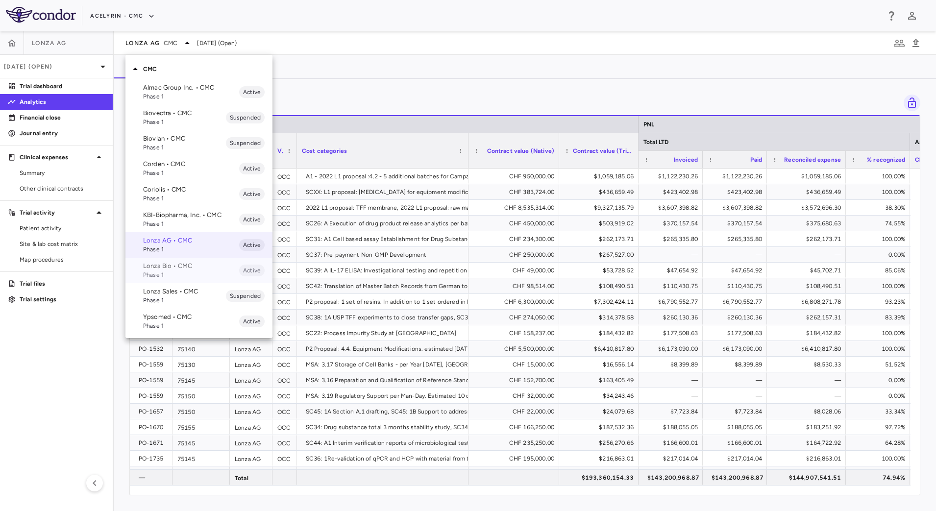
click at [174, 270] on span "Phase 1" at bounding box center [191, 274] width 96 height 9
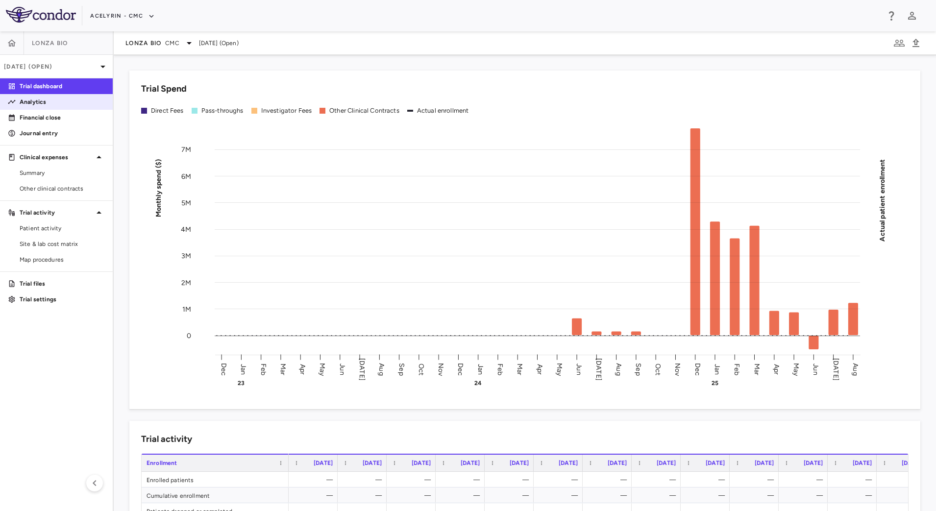
click at [57, 106] on link "Analytics" at bounding box center [56, 102] width 113 height 15
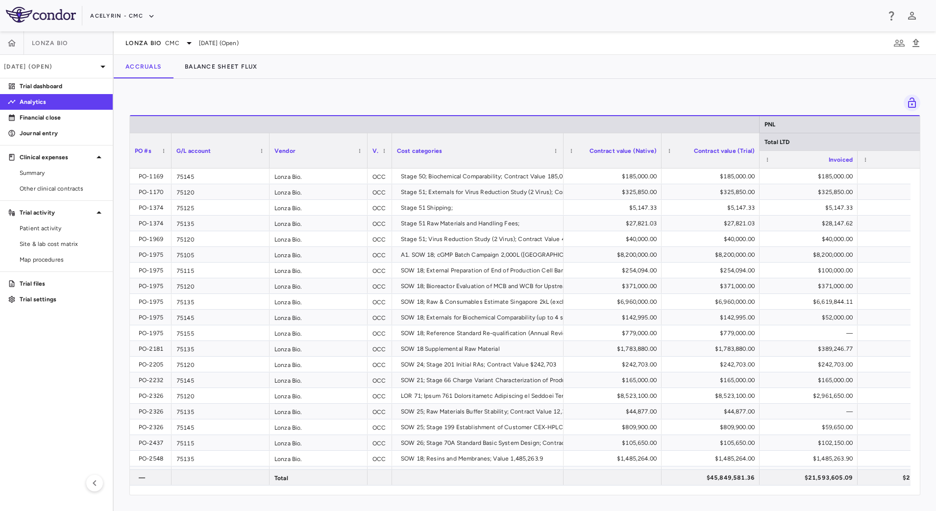
drag, startPoint x: 227, startPoint y: 161, endPoint x: 171, endPoint y: 160, distance: 56.3
click at [171, 160] on div at bounding box center [171, 150] width 4 height 35
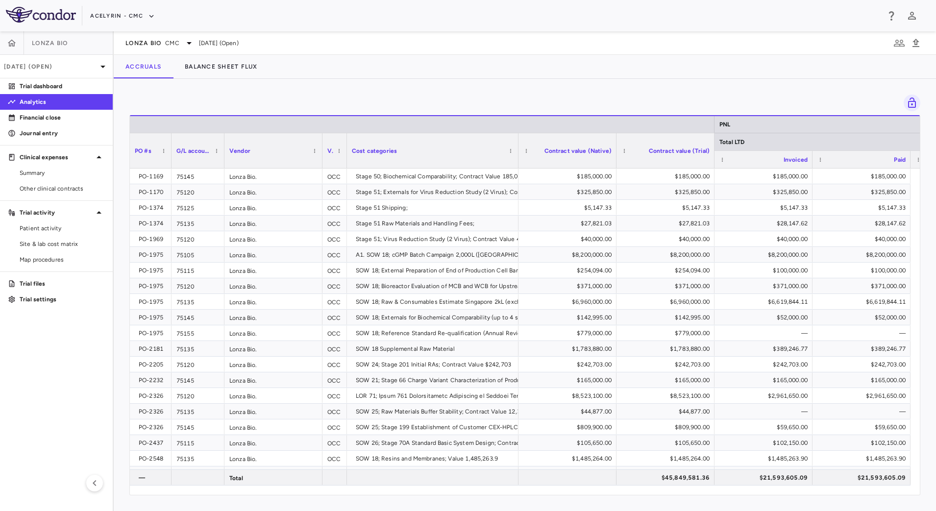
drag, startPoint x: 267, startPoint y: 162, endPoint x: 222, endPoint y: 161, distance: 45.1
click at [222, 161] on div at bounding box center [224, 150] width 4 height 35
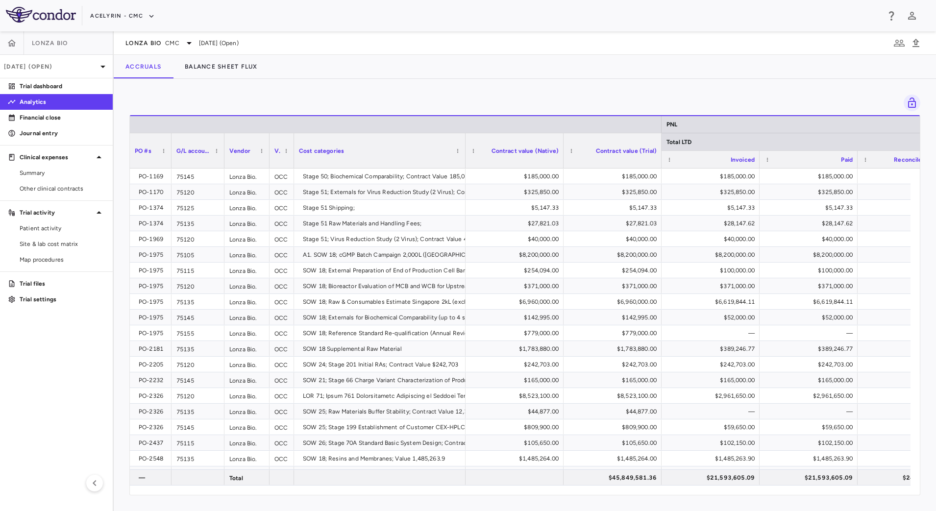
drag, startPoint x: 321, startPoint y: 162, endPoint x: 268, endPoint y: 157, distance: 53.6
click at [268, 157] on div at bounding box center [269, 150] width 4 height 35
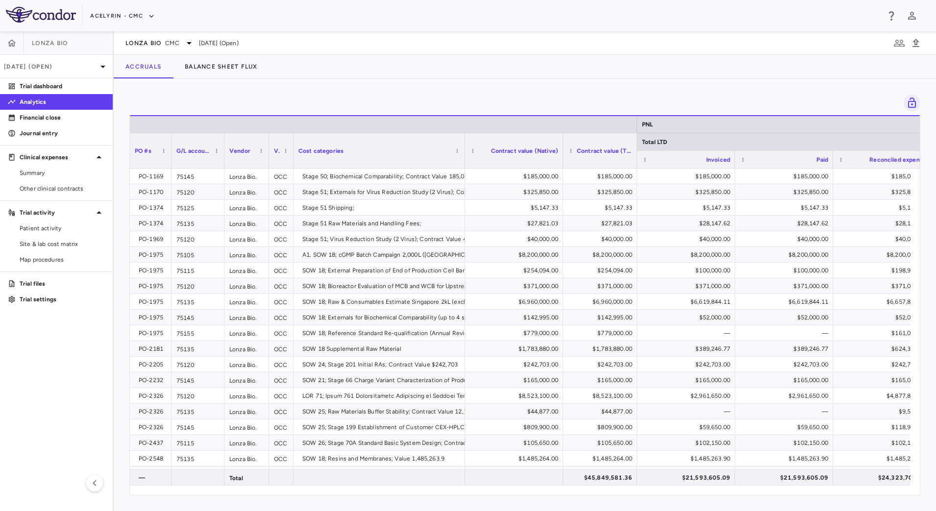
drag, startPoint x: 658, startPoint y: 141, endPoint x: 635, endPoint y: 144, distance: 23.7
click at [635, 144] on div at bounding box center [636, 150] width 4 height 35
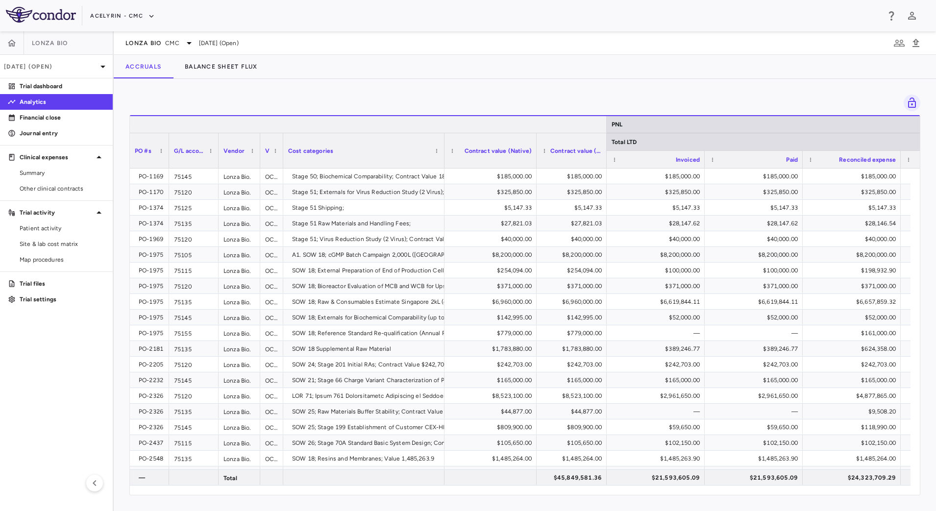
drag, startPoint x: 637, startPoint y: 124, endPoint x: 606, endPoint y: 124, distance: 30.9
click at [606, 124] on div at bounding box center [606, 124] width 4 height 17
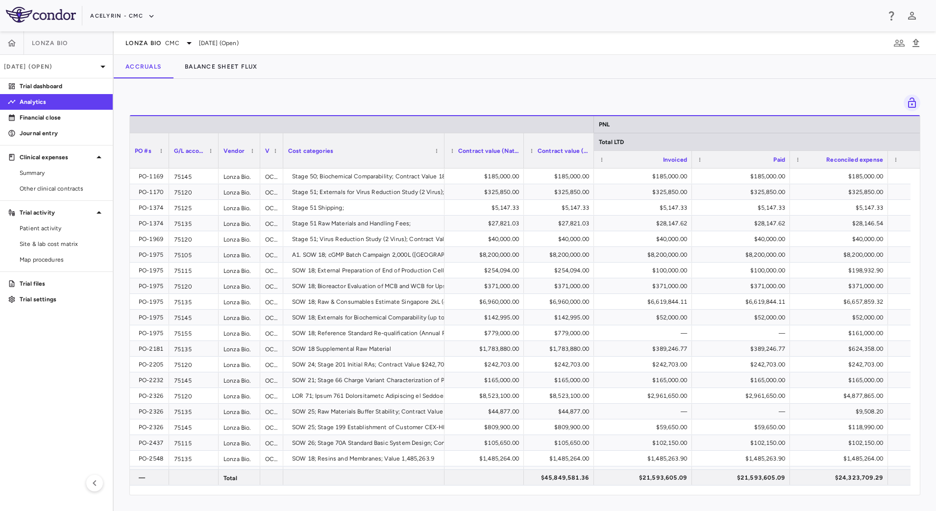
drag, startPoint x: 535, startPoint y: 144, endPoint x: 523, endPoint y: 143, distance: 12.8
click at [523, 143] on div at bounding box center [523, 150] width 4 height 35
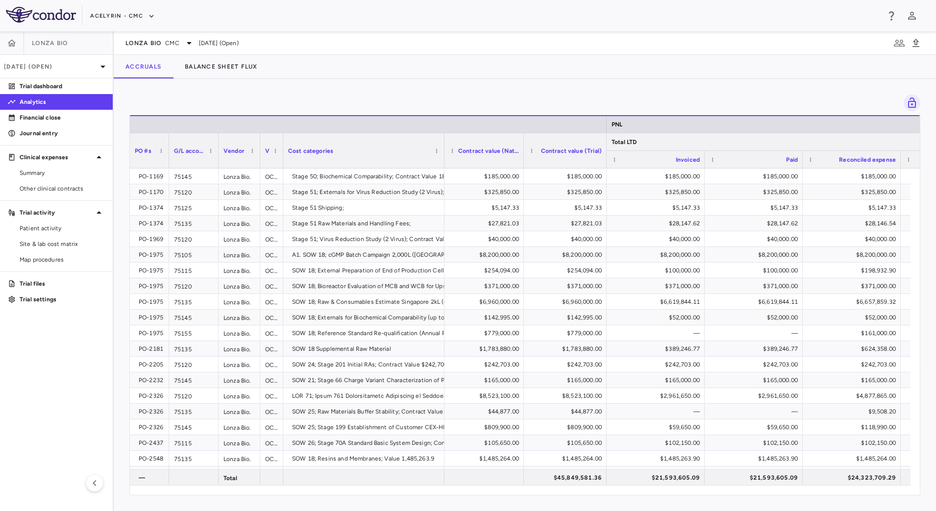
drag, startPoint x: 593, startPoint y: 141, endPoint x: 605, endPoint y: 143, distance: 13.0
click at [605, 143] on div at bounding box center [606, 150] width 4 height 35
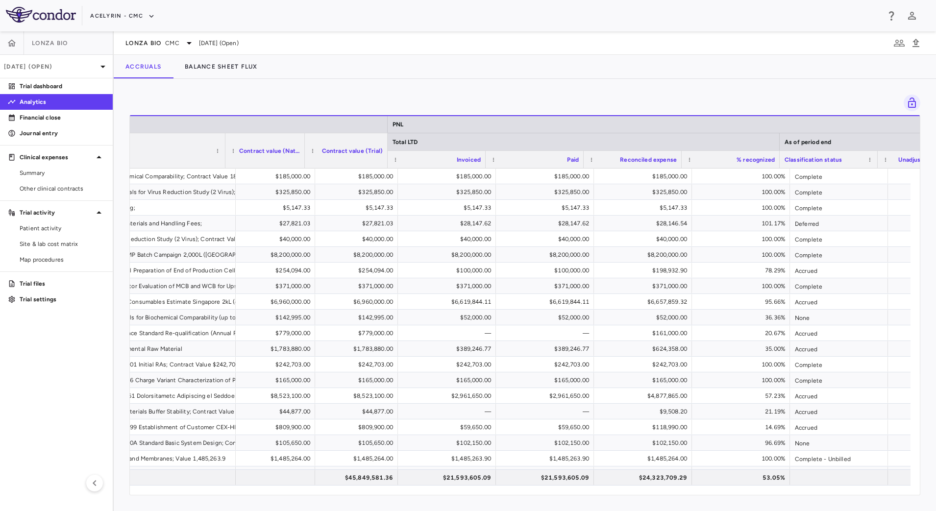
scroll to position [0, 219]
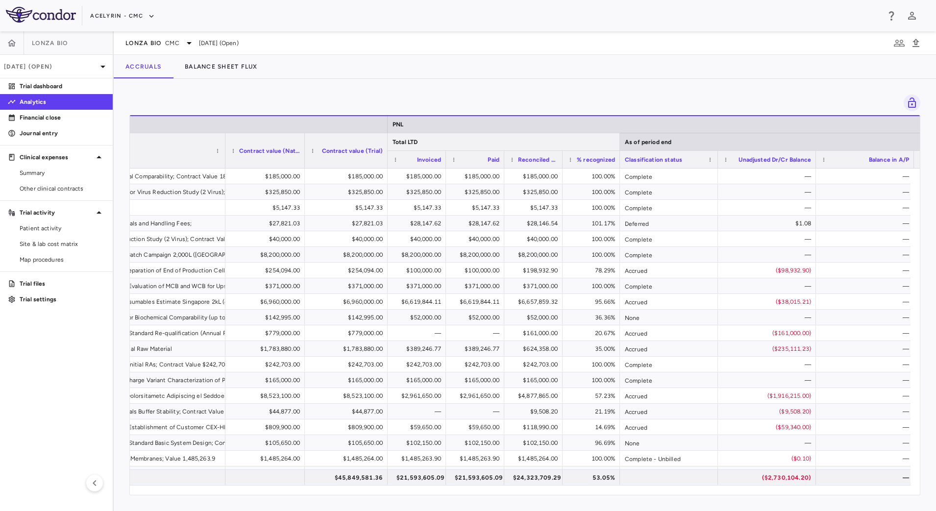
drag, startPoint x: 778, startPoint y: 142, endPoint x: 619, endPoint y: 136, distance: 159.8
click at [619, 136] on div at bounding box center [619, 141] width 4 height 17
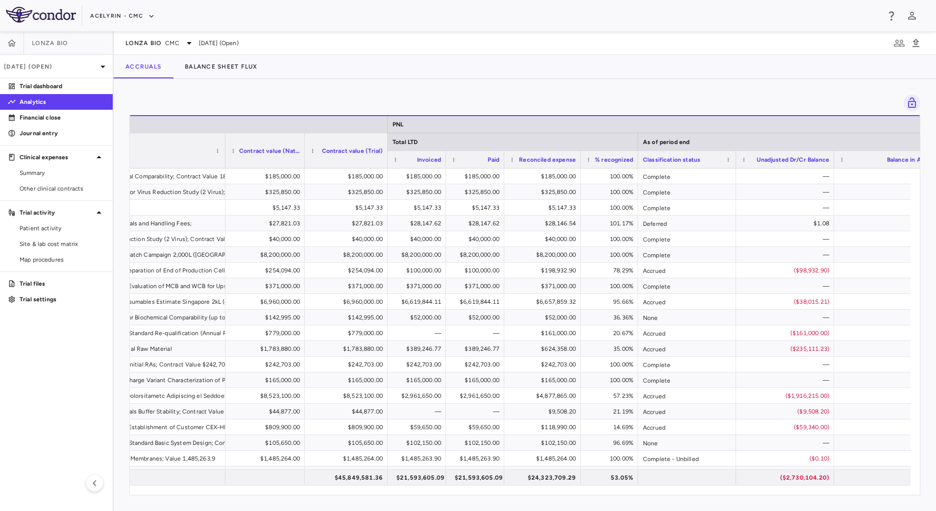
drag, startPoint x: 561, startPoint y: 164, endPoint x: 579, endPoint y: 169, distance: 19.1
click at [579, 169] on div "PNL Total LTD As of period end Vendor Vendor type Cost categories" at bounding box center [525, 305] width 790 height 380
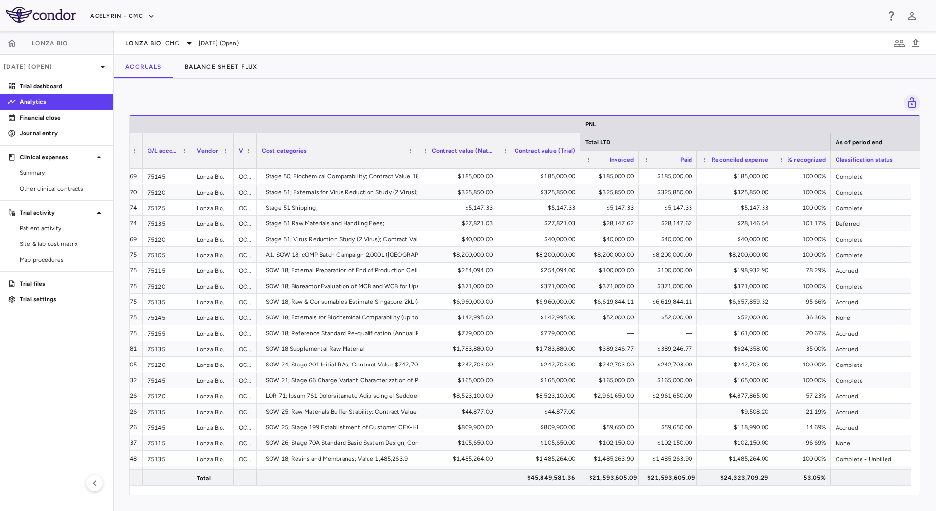
scroll to position [0, 0]
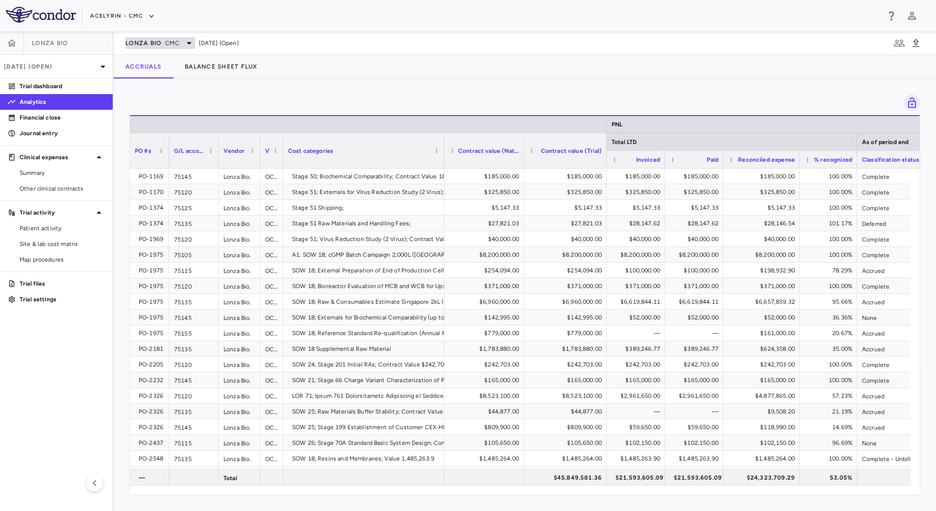
click at [165, 43] on div "Lonza Bio CMC" at bounding box center [160, 43] width 70 height 12
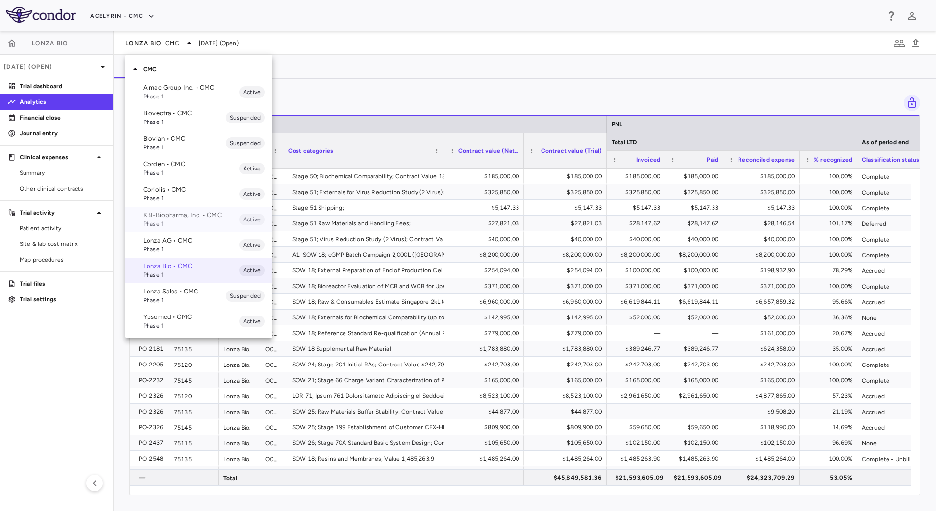
click at [165, 219] on span "Phase 1" at bounding box center [191, 223] width 96 height 9
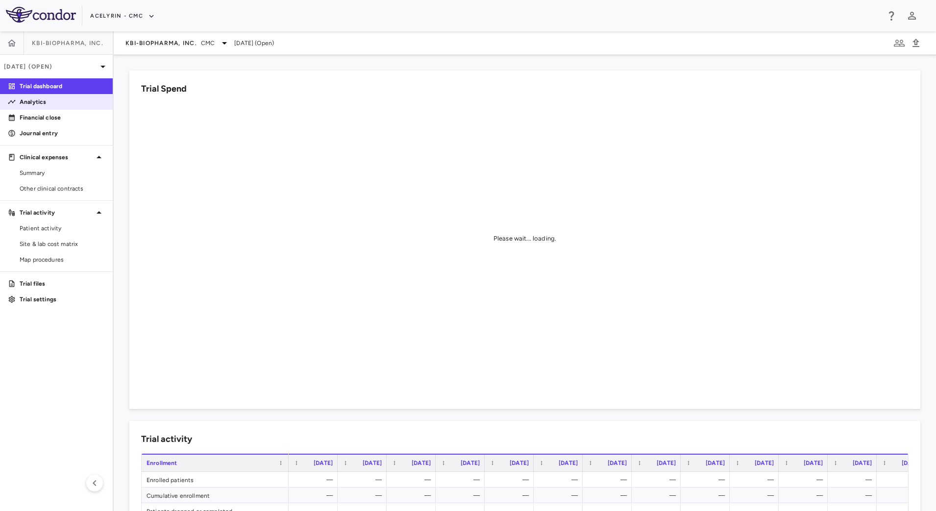
drag, startPoint x: 47, startPoint y: 103, endPoint x: 63, endPoint y: 108, distance: 16.6
click at [47, 103] on p "Analytics" at bounding box center [62, 101] width 85 height 9
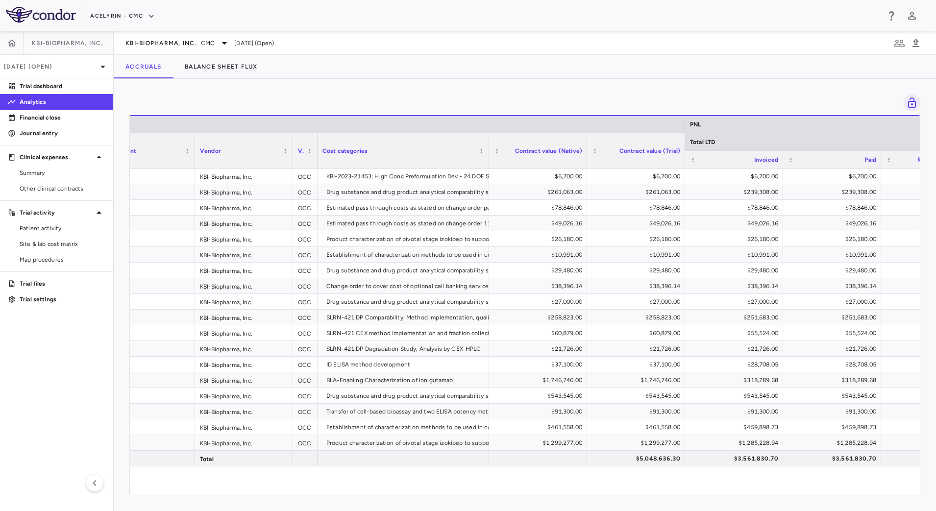
scroll to position [0, 193]
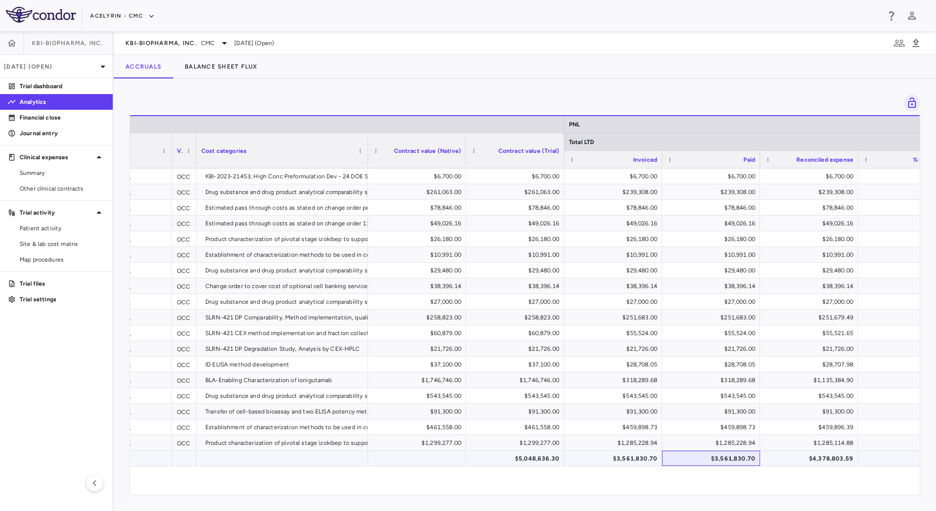
click at [680, 460] on div "$3,561,830.70" at bounding box center [713, 459] width 84 height 16
click at [357, 71] on div "Accruals Balance Sheet Flux" at bounding box center [525, 67] width 822 height 24
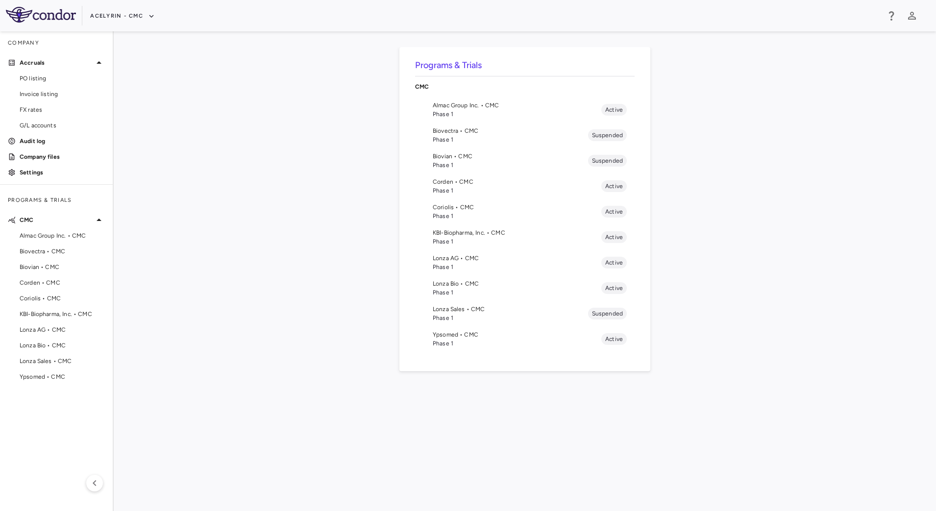
click at [444, 114] on span "Phase 1" at bounding box center [517, 114] width 168 height 9
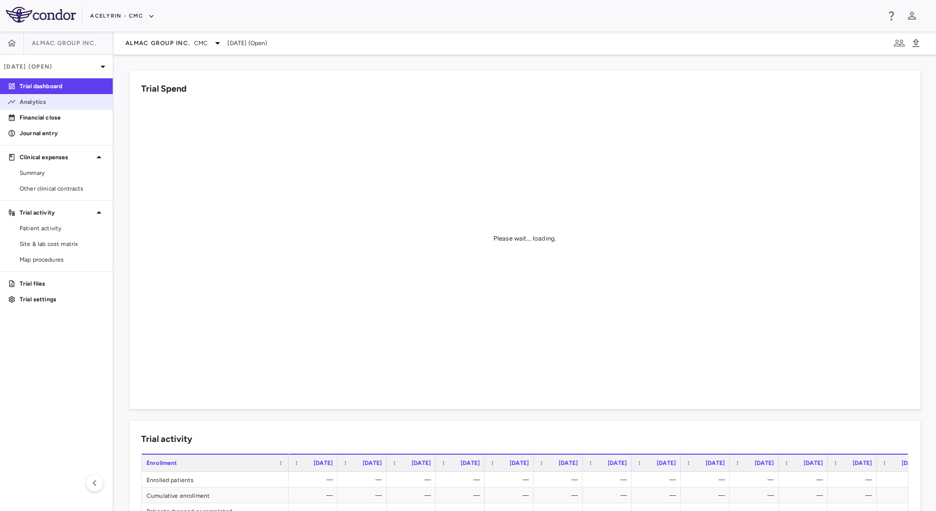
click at [45, 107] on link "Analytics" at bounding box center [56, 102] width 113 height 15
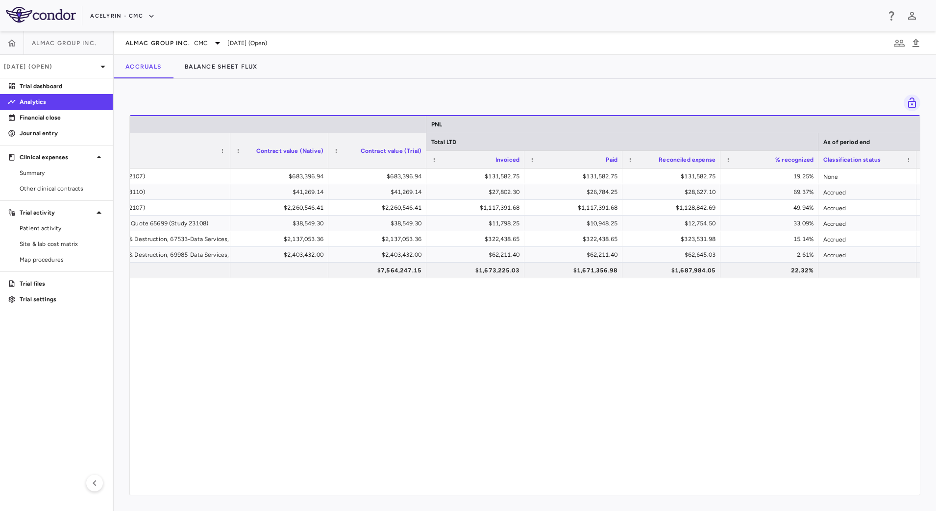
scroll to position [0, 393]
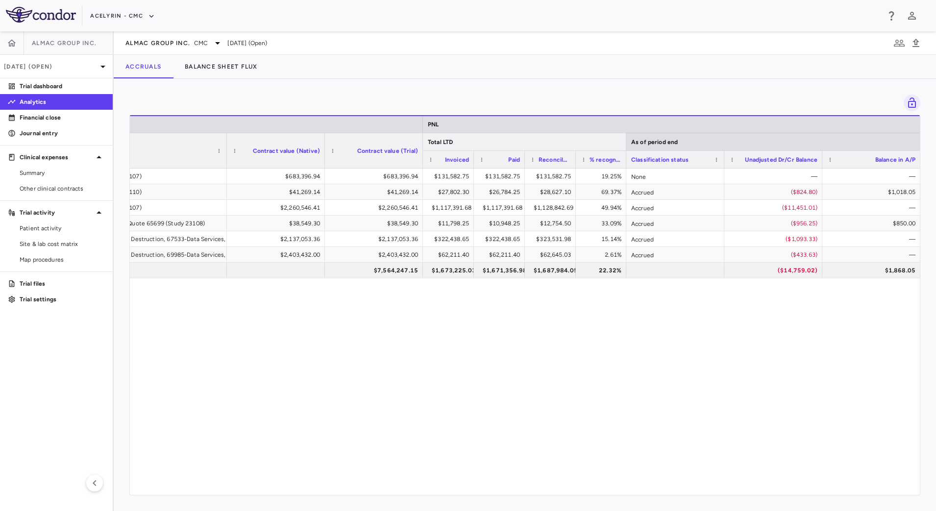
drag, startPoint x: 813, startPoint y: 142, endPoint x: 616, endPoint y: 142, distance: 196.9
click at [624, 142] on div at bounding box center [626, 141] width 4 height 17
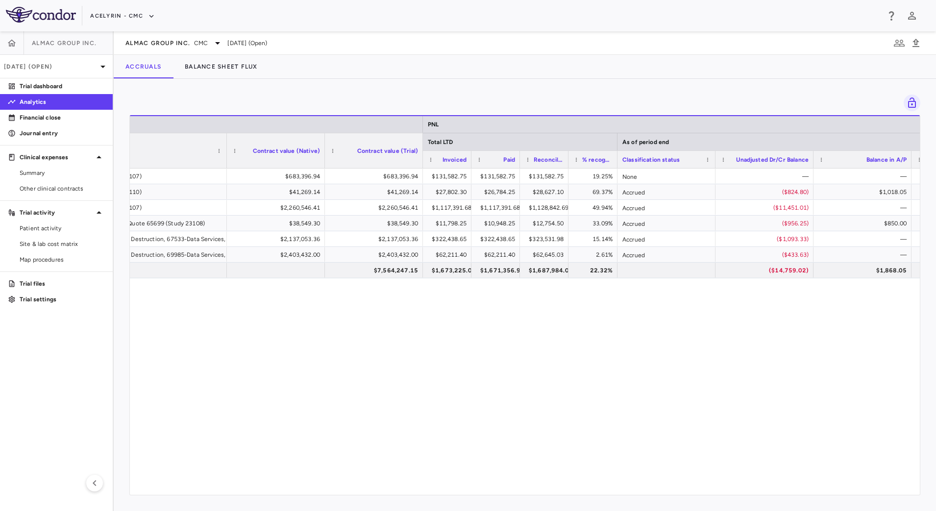
scroll to position [0, 0]
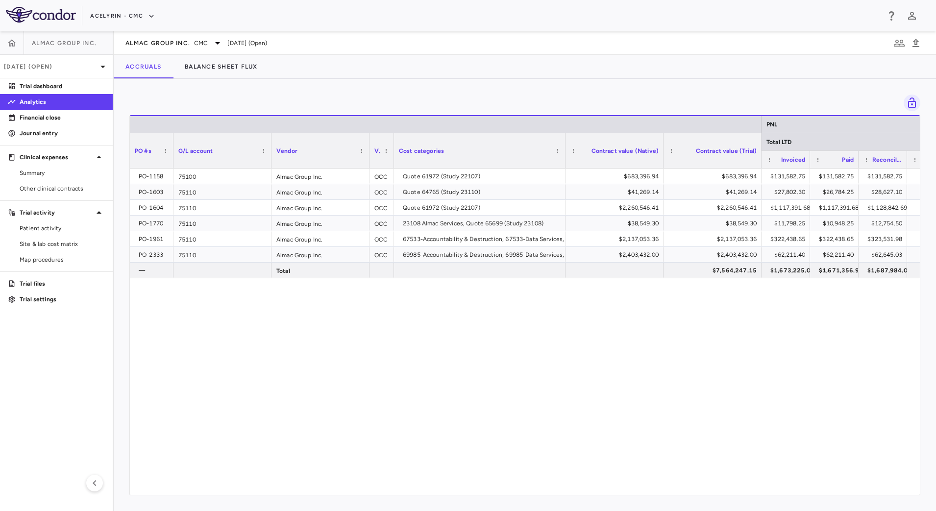
drag, startPoint x: 227, startPoint y: 141, endPoint x: 172, endPoint y: 141, distance: 54.4
click at [172, 141] on div at bounding box center [173, 150] width 4 height 35
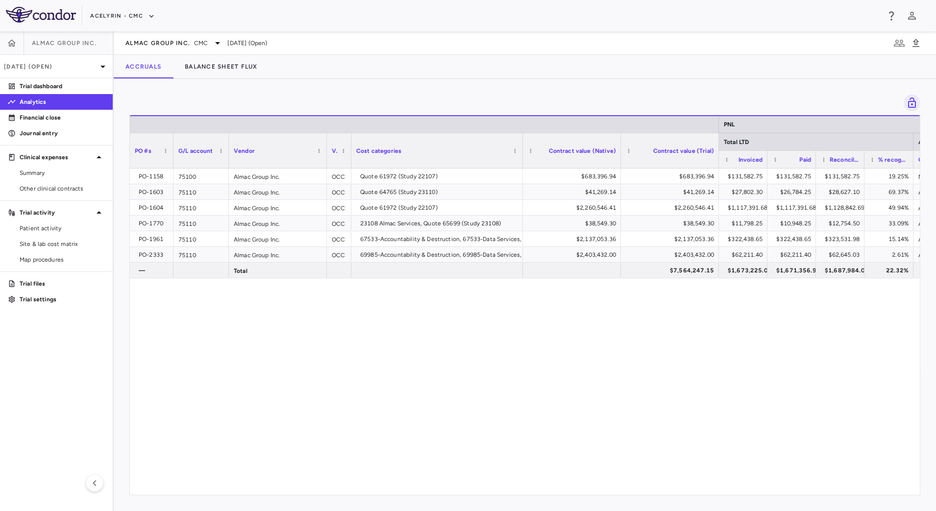
drag, startPoint x: 270, startPoint y: 141, endPoint x: 228, endPoint y: 137, distance: 42.8
click at [228, 137] on div at bounding box center [228, 150] width 4 height 35
click at [327, 140] on div "Vendor type" at bounding box center [339, 150] width 24 height 35
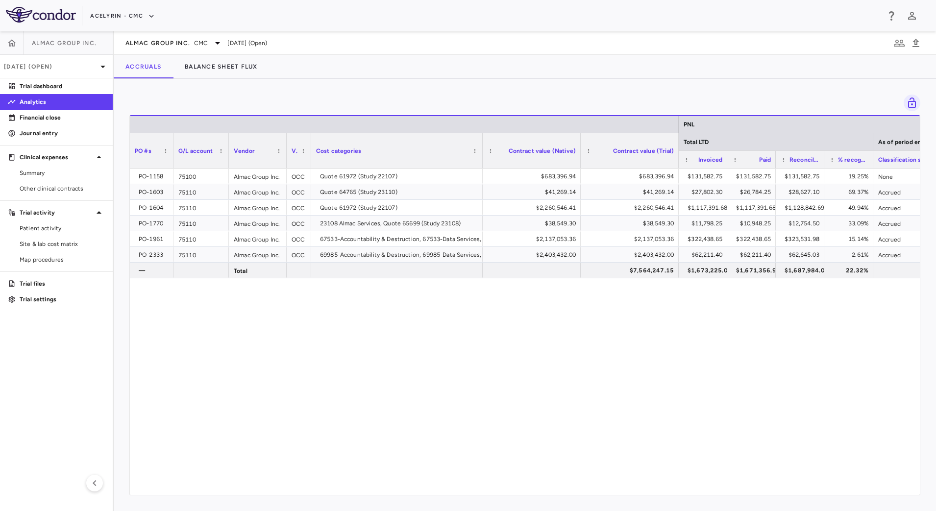
drag, startPoint x: 325, startPoint y: 139, endPoint x: 284, endPoint y: 138, distance: 40.7
click at [284, 138] on div at bounding box center [286, 150] width 4 height 35
drag, startPoint x: 579, startPoint y: 140, endPoint x: 569, endPoint y: 138, distance: 10.4
click at [572, 138] on div at bounding box center [574, 150] width 4 height 35
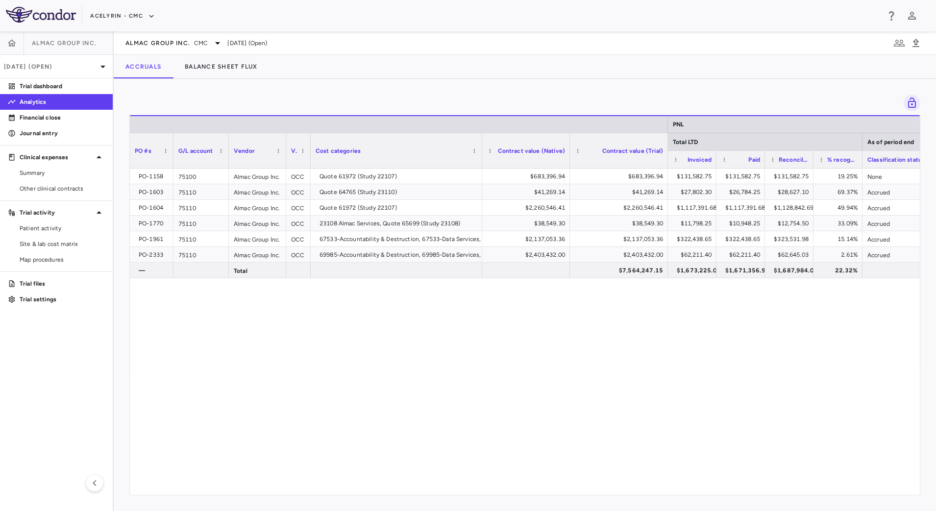
click at [810, 160] on div "Reconciled expense" at bounding box center [789, 159] width 48 height 18
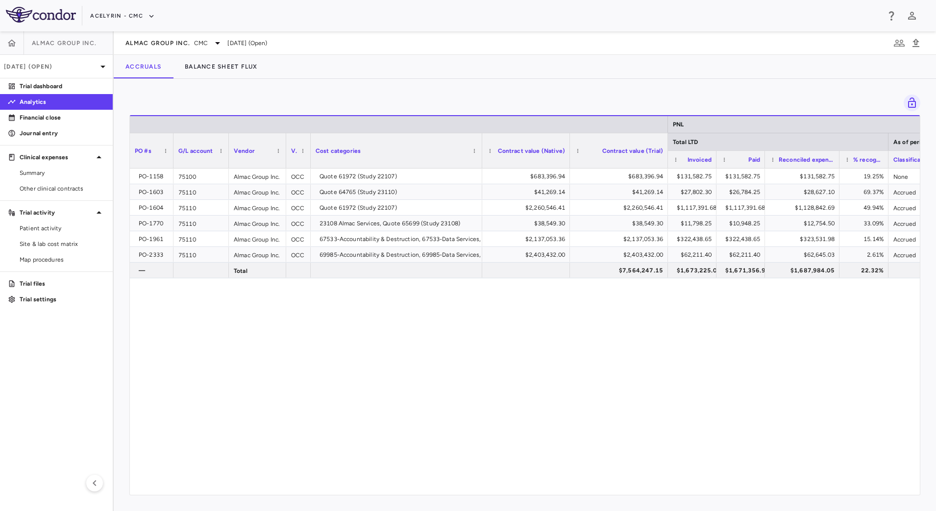
drag, startPoint x: 811, startPoint y: 162, endPoint x: 837, endPoint y: 166, distance: 26.3
click at [837, 166] on div at bounding box center [839, 159] width 4 height 17
drag, startPoint x: 886, startPoint y: 164, endPoint x: 896, endPoint y: 164, distance: 9.8
click at [896, 164] on div at bounding box center [897, 159] width 4 height 17
drag, startPoint x: 764, startPoint y: 165, endPoint x: 776, endPoint y: 167, distance: 12.4
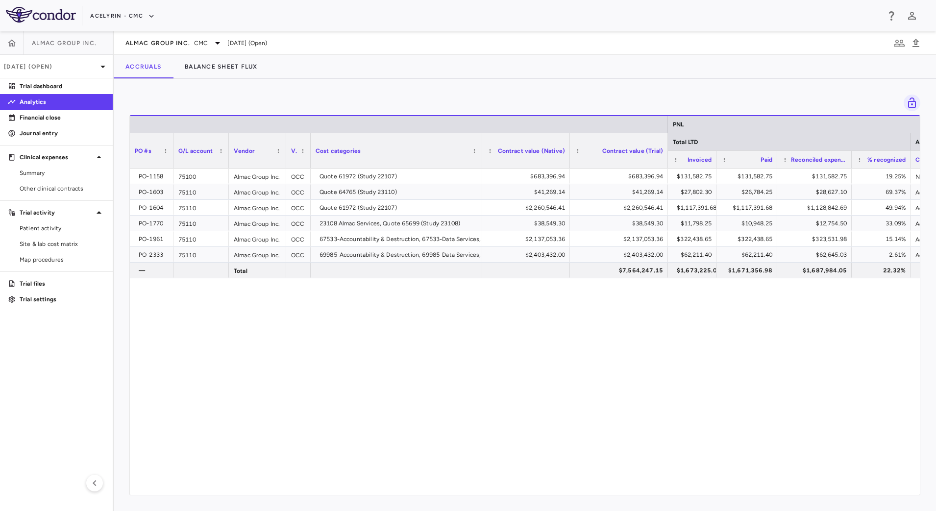
click at [776, 167] on div at bounding box center [776, 159] width 4 height 17
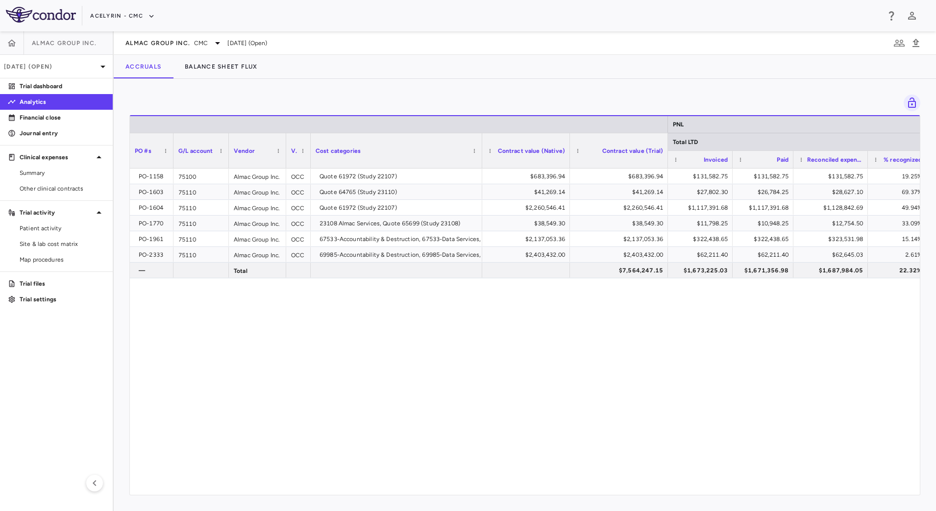
drag, startPoint x: 716, startPoint y: 166, endPoint x: 732, endPoint y: 168, distance: 16.3
click at [732, 168] on div at bounding box center [732, 159] width 4 height 17
click at [144, 46] on span "Almac Group Inc." at bounding box center [157, 43] width 65 height 8
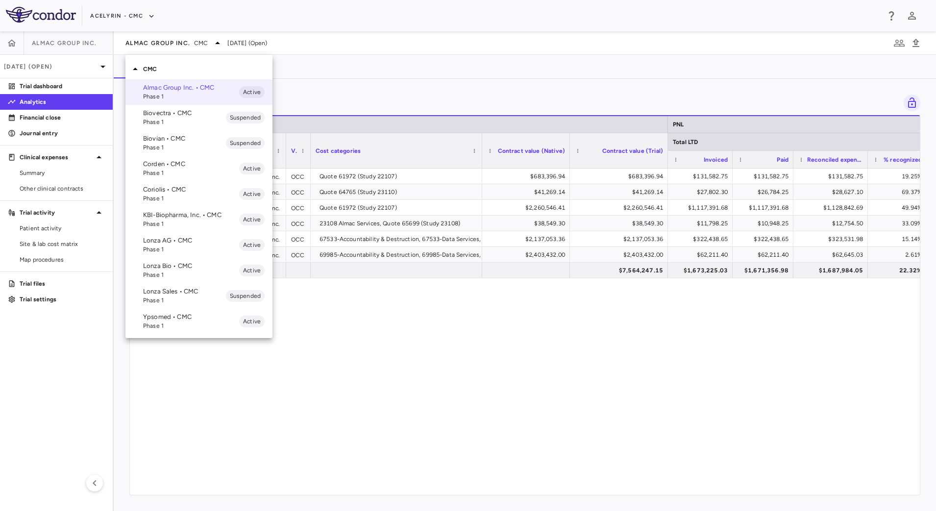
click at [174, 191] on p "Coriolis • CMC" at bounding box center [191, 189] width 96 height 9
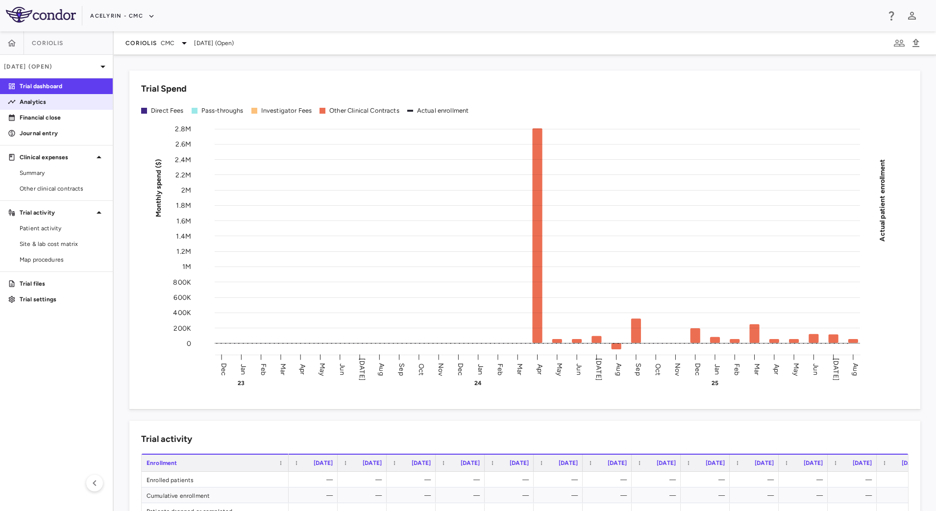
click at [54, 101] on p "Analytics" at bounding box center [62, 101] width 85 height 9
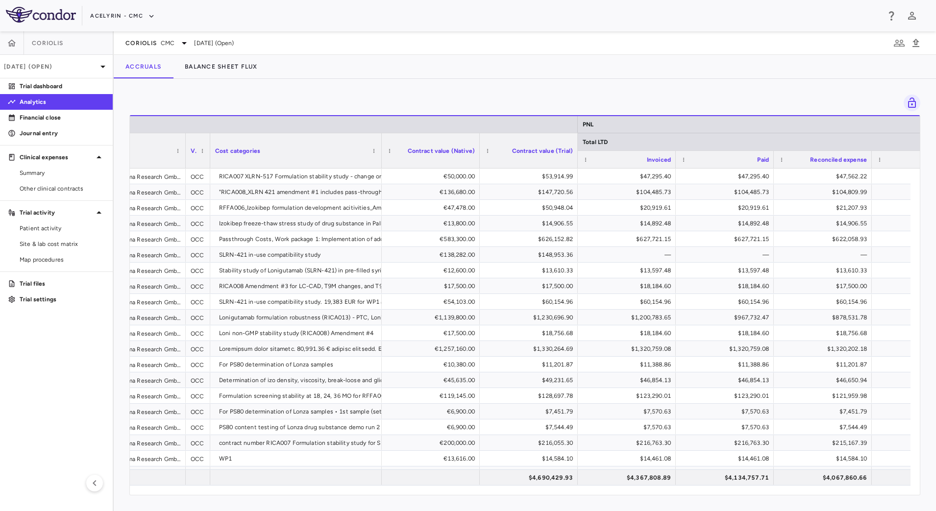
scroll to position [0, 331]
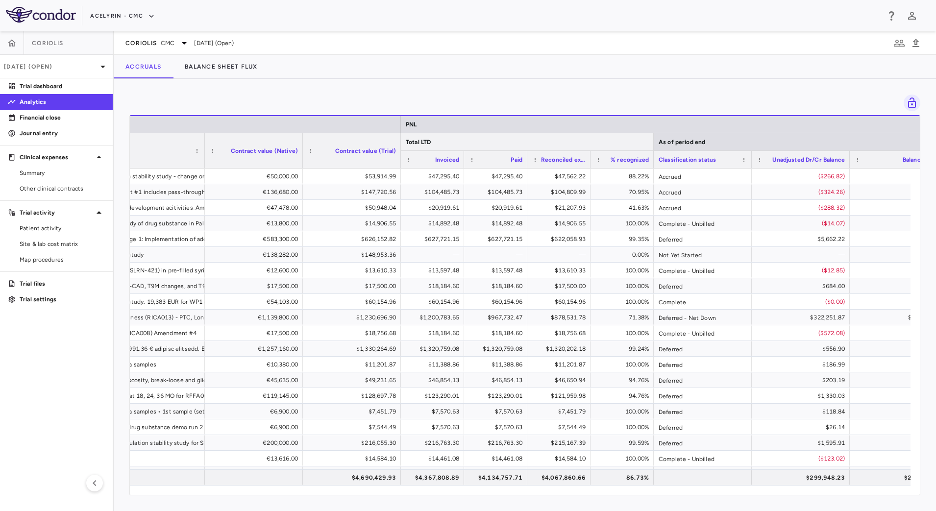
drag, startPoint x: 793, startPoint y: 137, endPoint x: 651, endPoint y: 133, distance: 141.1
click at [651, 133] on div at bounding box center [653, 141] width 4 height 17
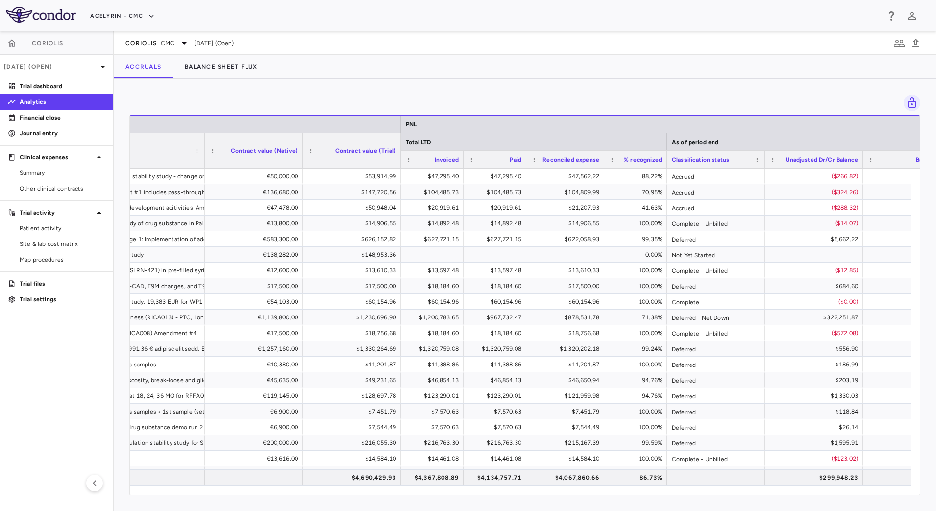
drag, startPoint x: 587, startPoint y: 155, endPoint x: 602, endPoint y: 156, distance: 15.2
click at [602, 156] on div at bounding box center [603, 159] width 4 height 17
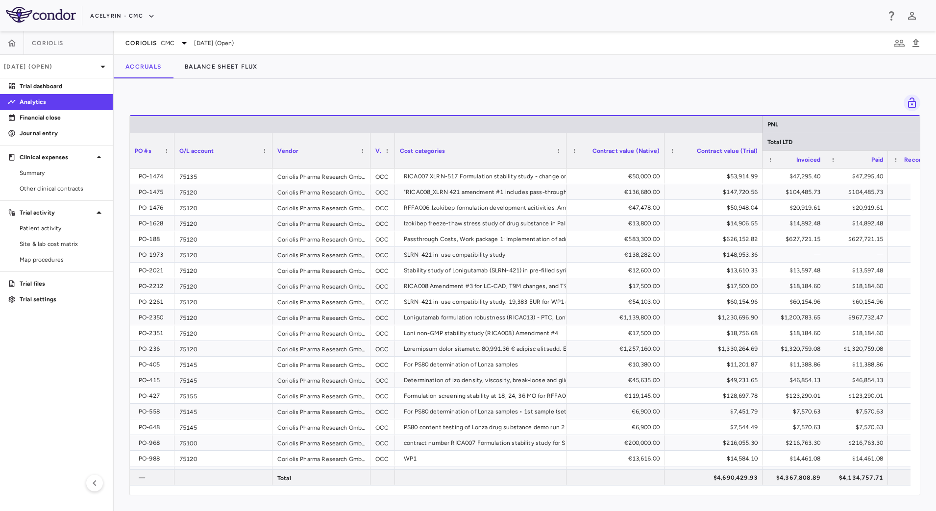
drag, startPoint x: 226, startPoint y: 142, endPoint x: 172, endPoint y: 142, distance: 53.4
click at [172, 142] on div at bounding box center [174, 150] width 4 height 35
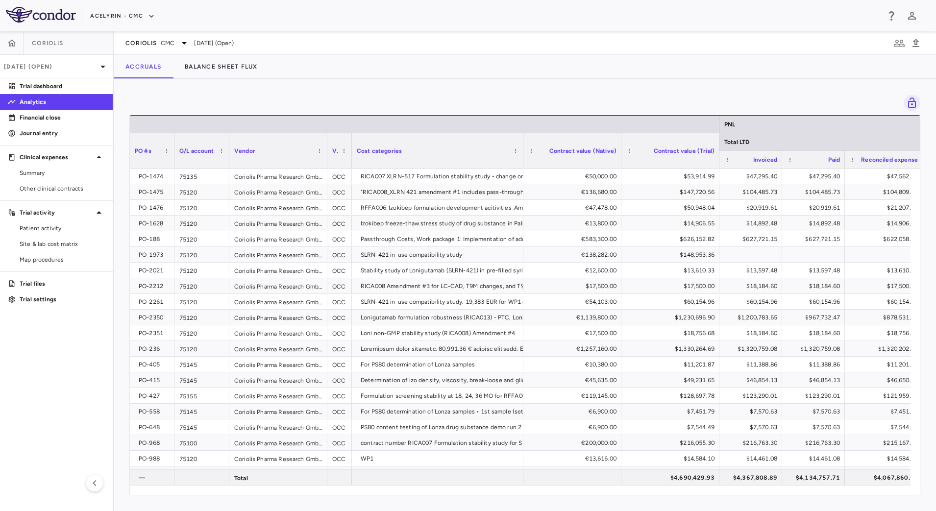
drag, startPoint x: 272, startPoint y: 139, endPoint x: 229, endPoint y: 138, distance: 43.1
click at [229, 138] on div at bounding box center [229, 150] width 4 height 35
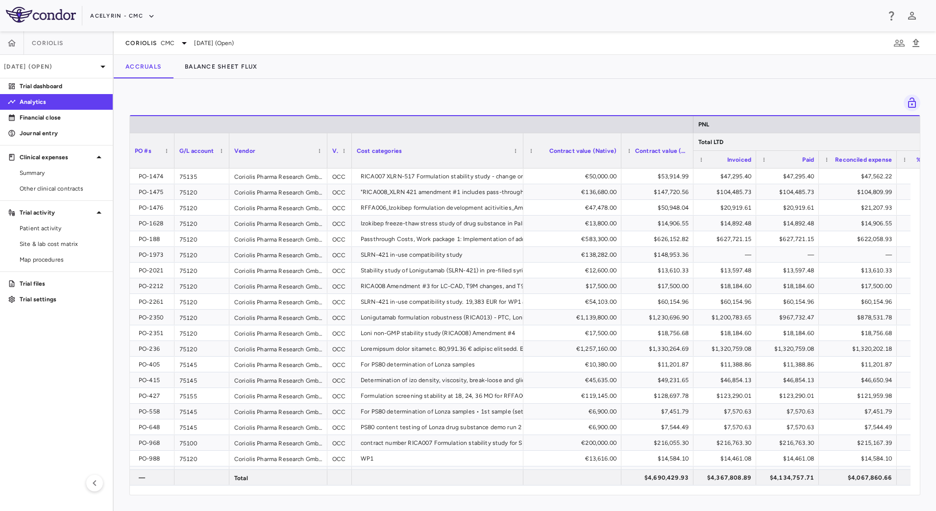
drag, startPoint x: 718, startPoint y: 142, endPoint x: 692, endPoint y: 138, distance: 26.2
click at [692, 138] on div at bounding box center [693, 150] width 4 height 35
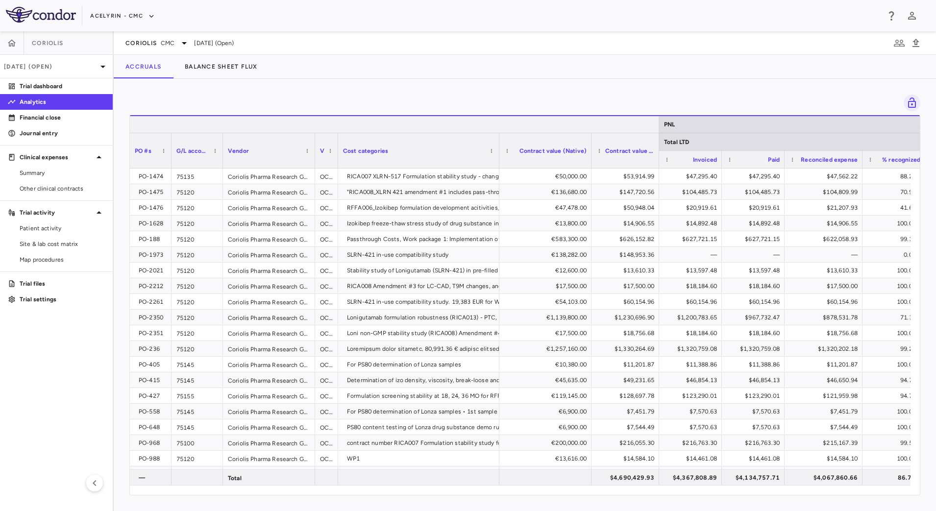
drag, startPoint x: 692, startPoint y: 125, endPoint x: 656, endPoint y: 125, distance: 35.8
click at [656, 125] on div at bounding box center [658, 124] width 4 height 17
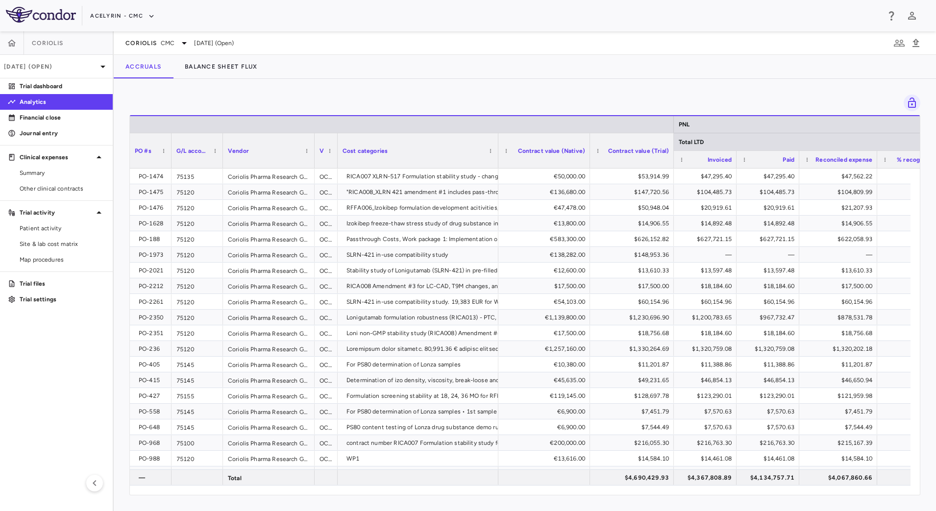
drag, startPoint x: 656, startPoint y: 142, endPoint x: 672, endPoint y: 146, distance: 16.6
click at [672, 146] on div at bounding box center [673, 150] width 4 height 35
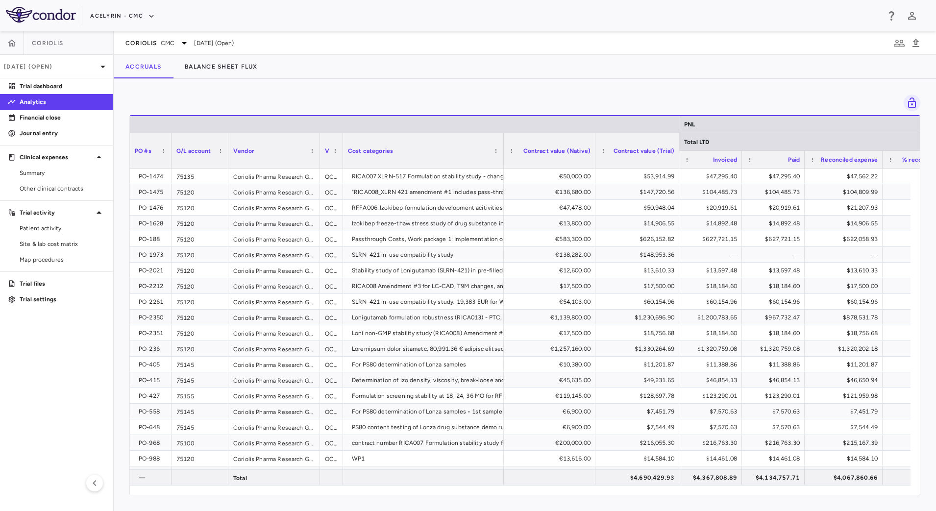
drag, startPoint x: 221, startPoint y: 143, endPoint x: 227, endPoint y: 143, distance: 5.4
click at [227, 143] on div at bounding box center [228, 150] width 4 height 35
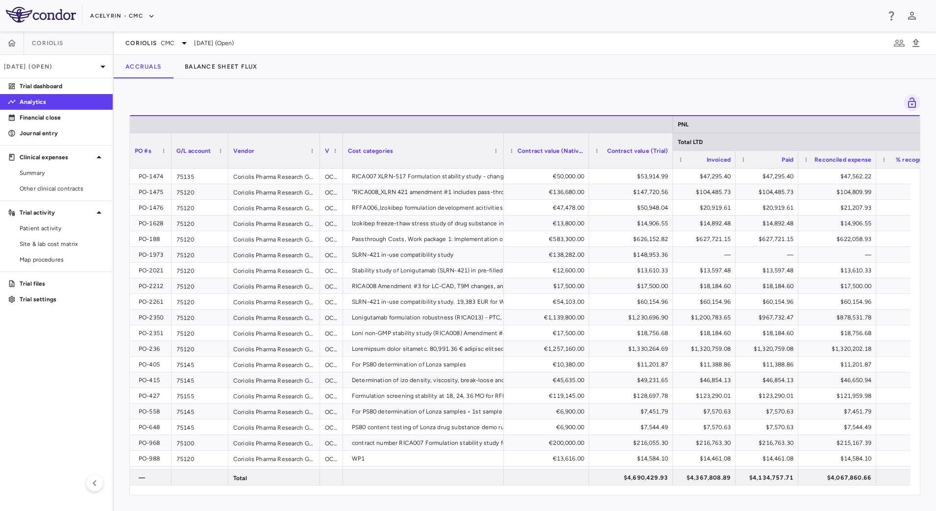
drag, startPoint x: 593, startPoint y: 138, endPoint x: 587, endPoint y: 137, distance: 6.4
click at [587, 137] on div at bounding box center [588, 150] width 4 height 35
